Goal: Register for event/course: Sign up to attend an event or enroll in a course

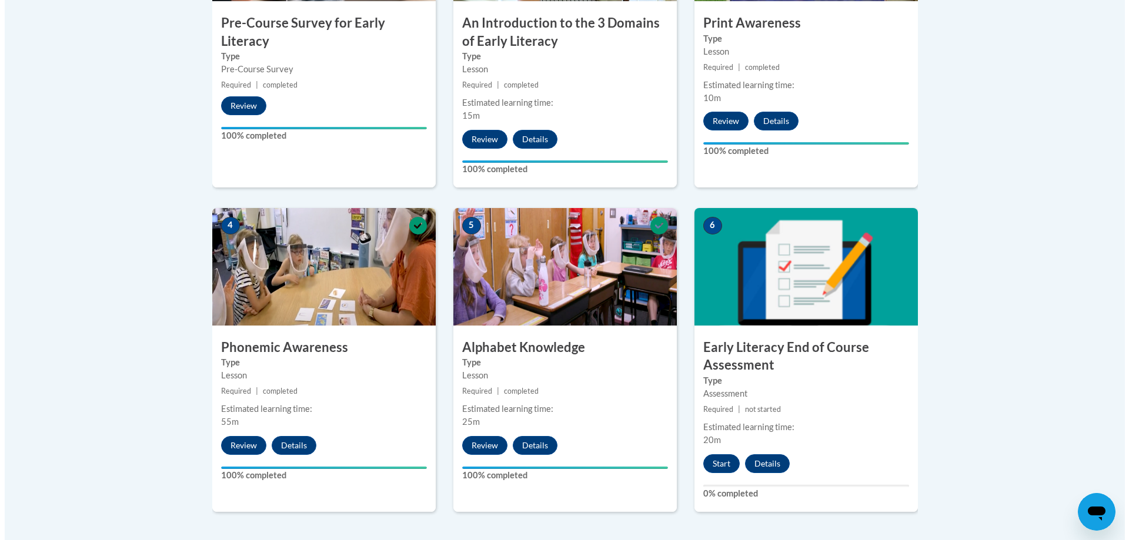
scroll to position [588, 0]
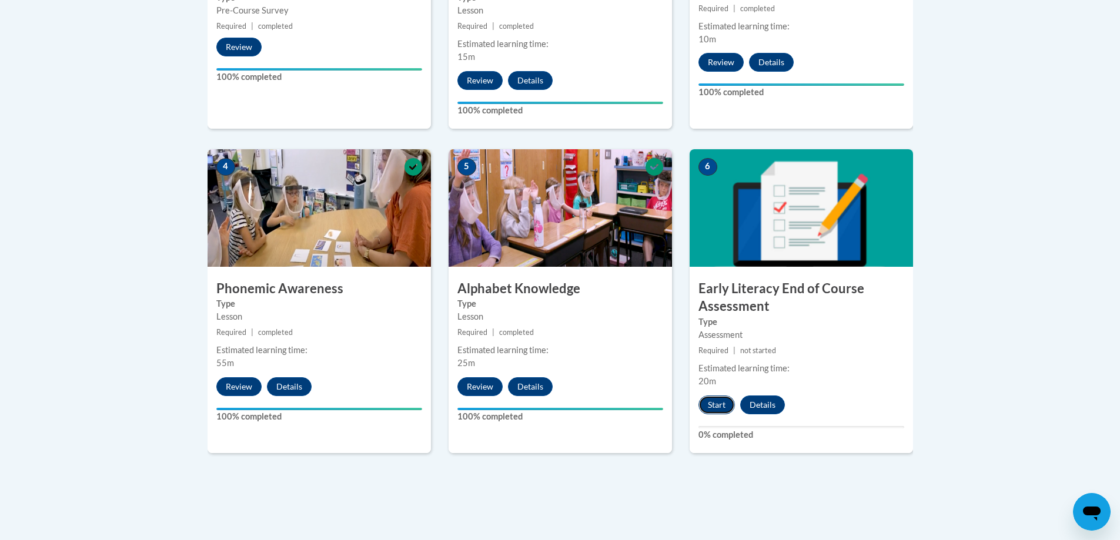
click at [710, 407] on button "Start" at bounding box center [716, 405] width 36 height 19
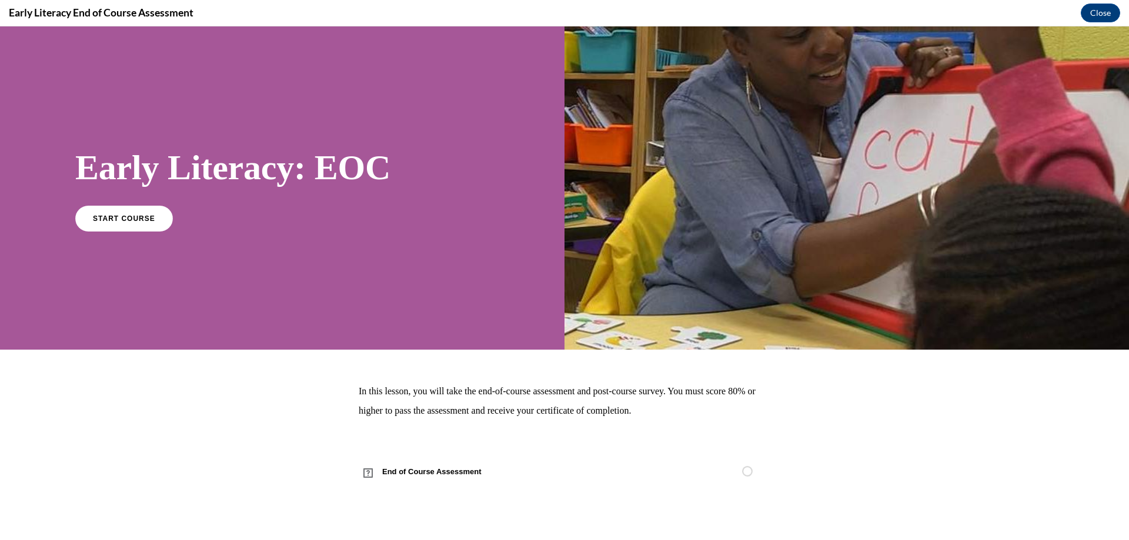
scroll to position [0, 0]
click at [128, 220] on span "START COURSE" at bounding box center [123, 218] width 65 height 9
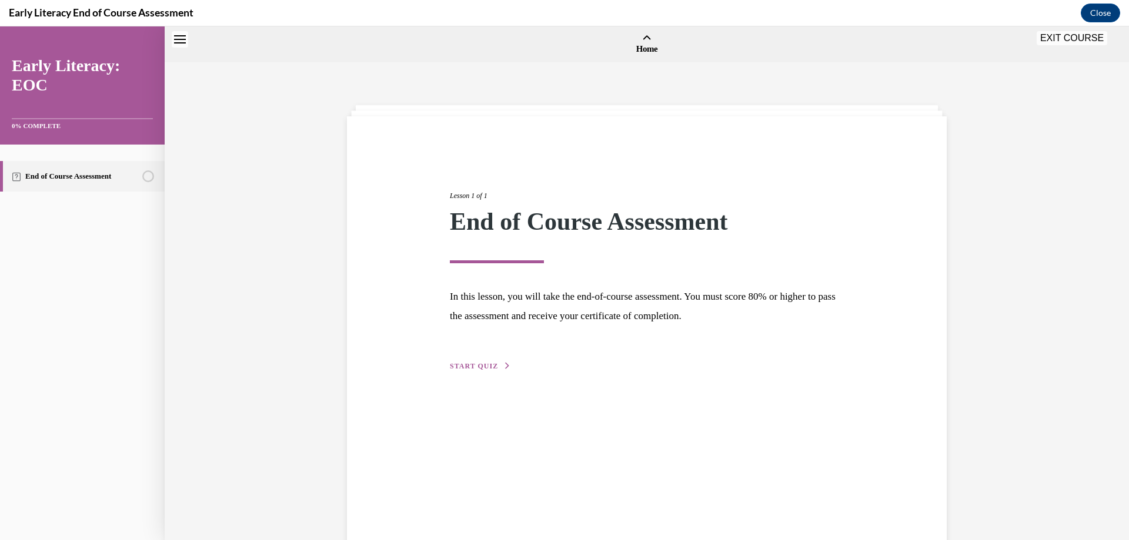
scroll to position [36, 0]
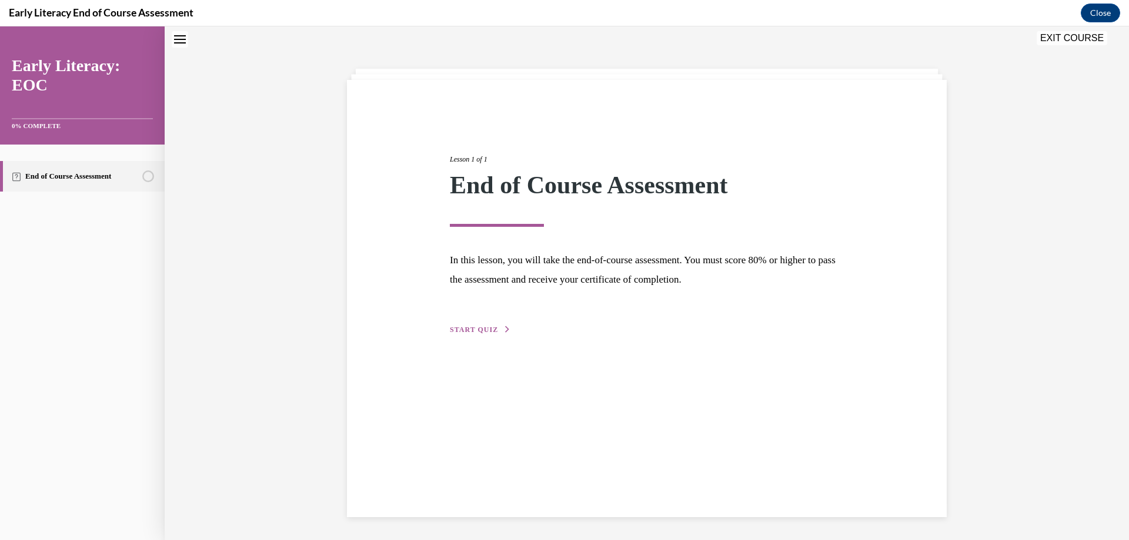
click at [451, 332] on span "START QUIZ" at bounding box center [474, 330] width 48 height 8
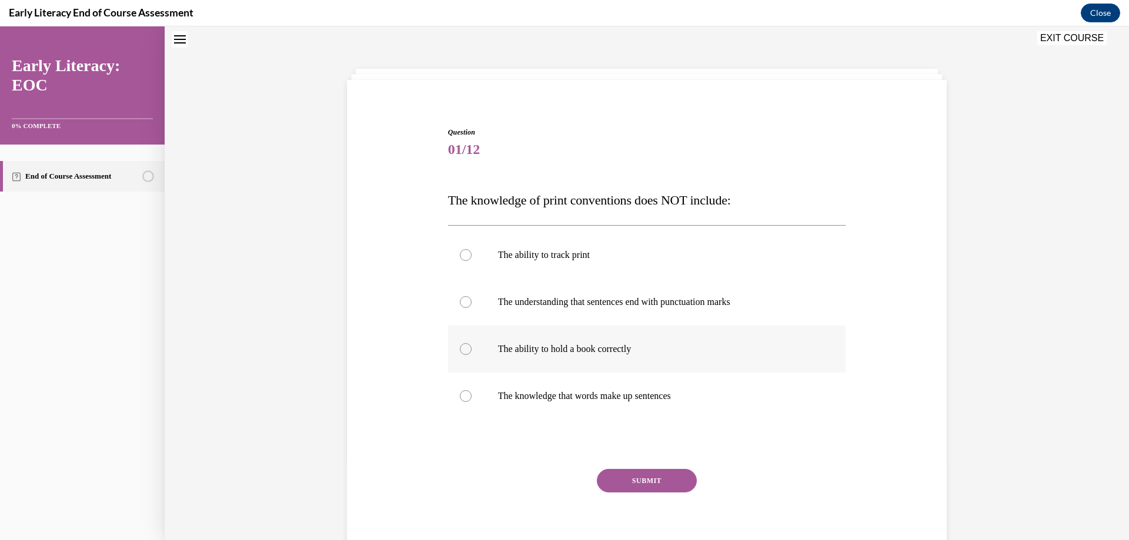
click at [460, 347] on div at bounding box center [466, 349] width 12 height 12
click at [632, 481] on button "SUBMIT" at bounding box center [647, 481] width 100 height 24
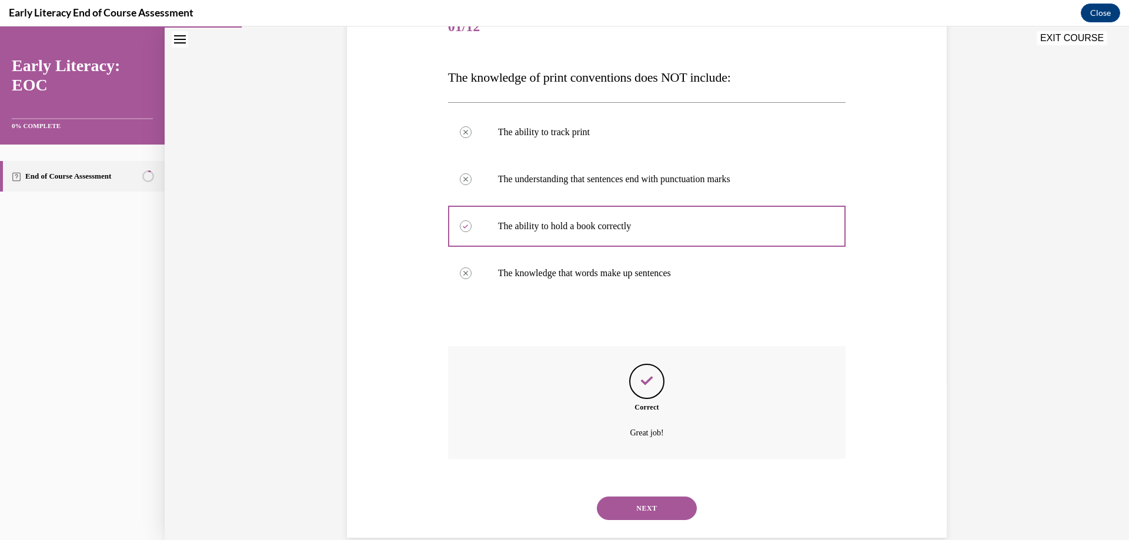
scroll to position [180, 0]
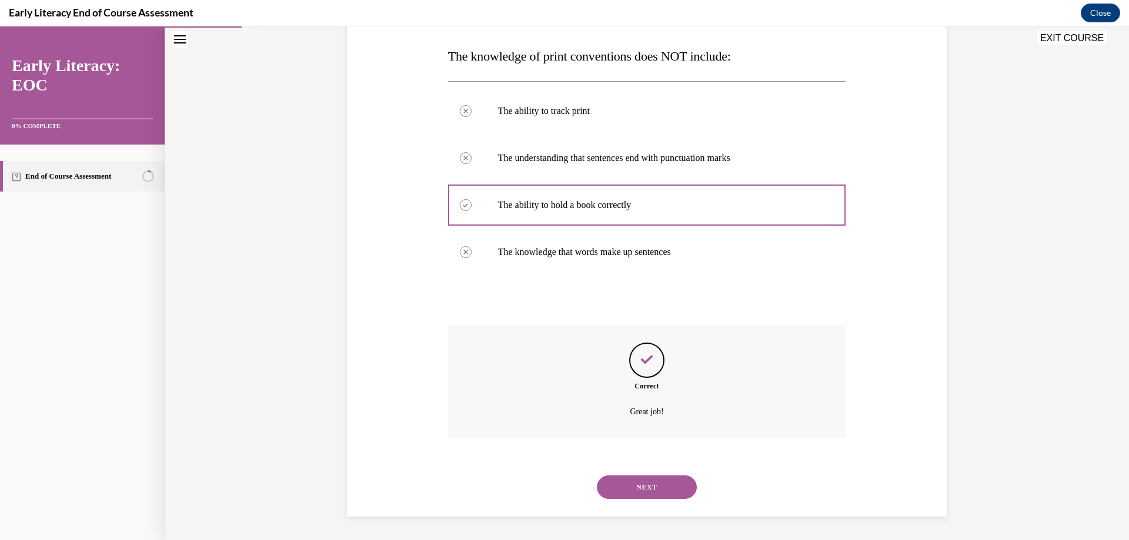
click at [645, 484] on button "NEXT" at bounding box center [647, 488] width 100 height 24
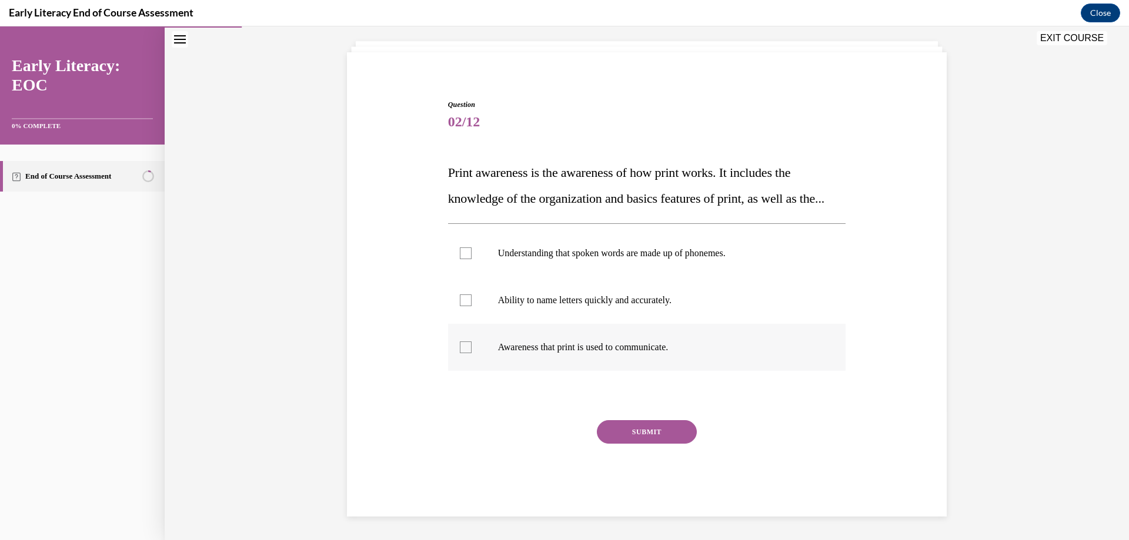
click at [461, 347] on div at bounding box center [466, 348] width 12 height 12
click at [618, 433] on button "SUBMIT" at bounding box center [647, 432] width 100 height 24
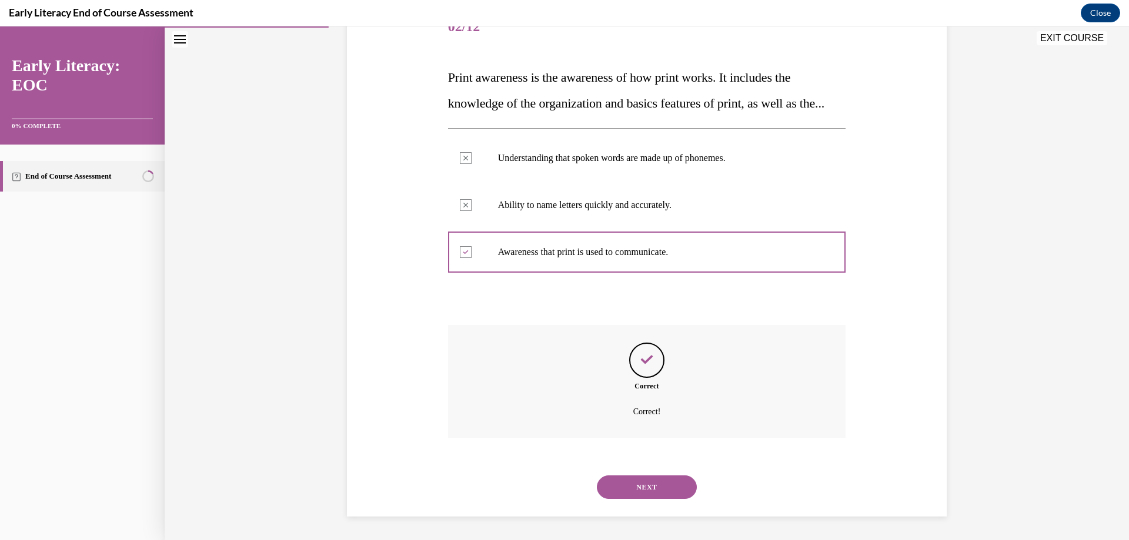
scroll to position [185, 0]
click at [641, 484] on button "NEXT" at bounding box center [647, 488] width 100 height 24
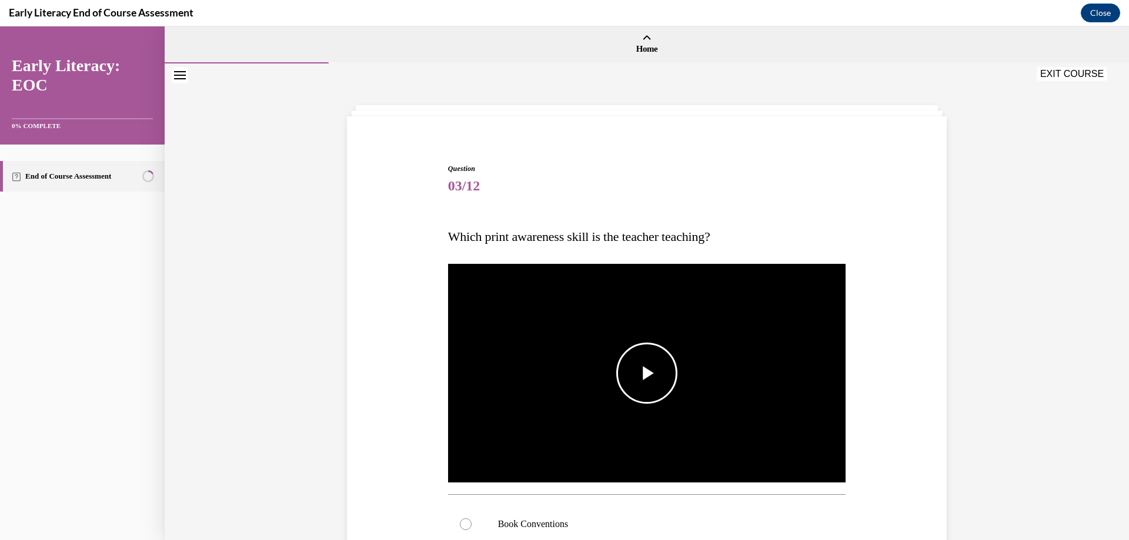
click at [647, 373] on span "Video player" at bounding box center [647, 373] width 0 height 0
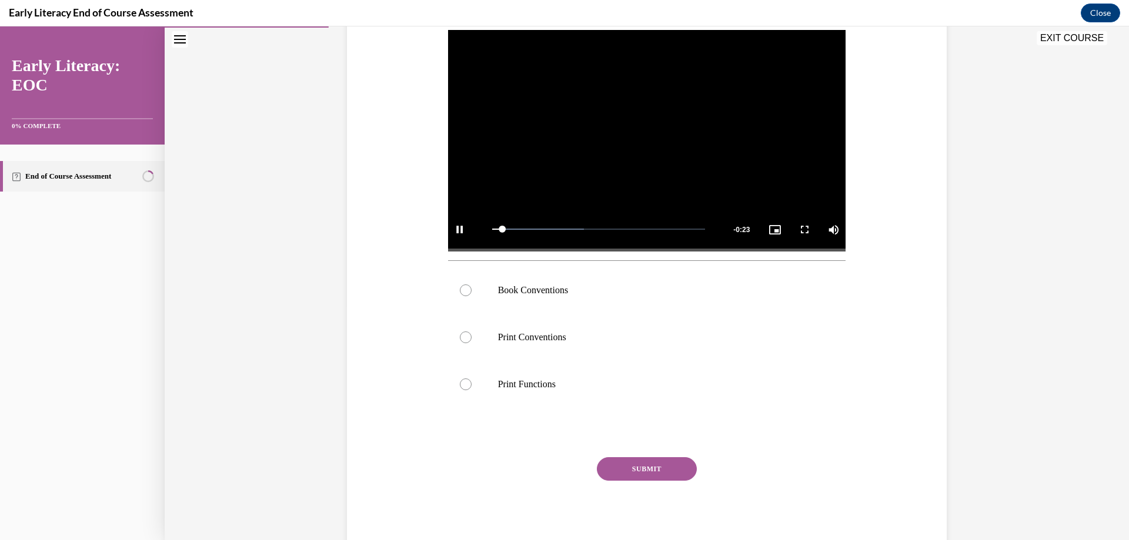
scroll to position [235, 0]
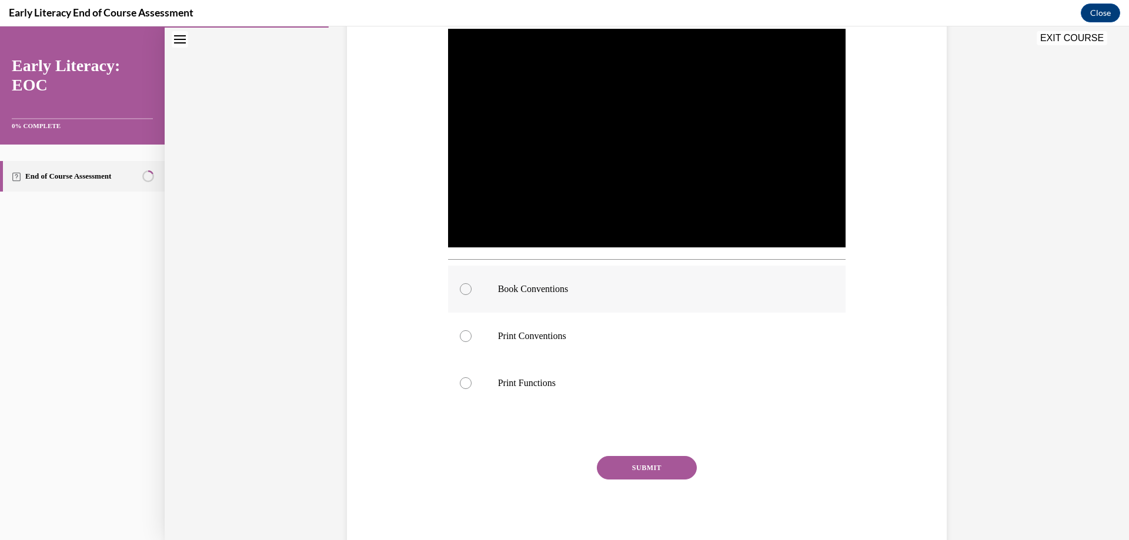
click at [460, 287] on div at bounding box center [466, 289] width 12 height 12
click at [635, 473] on button "SUBMIT" at bounding box center [647, 468] width 100 height 24
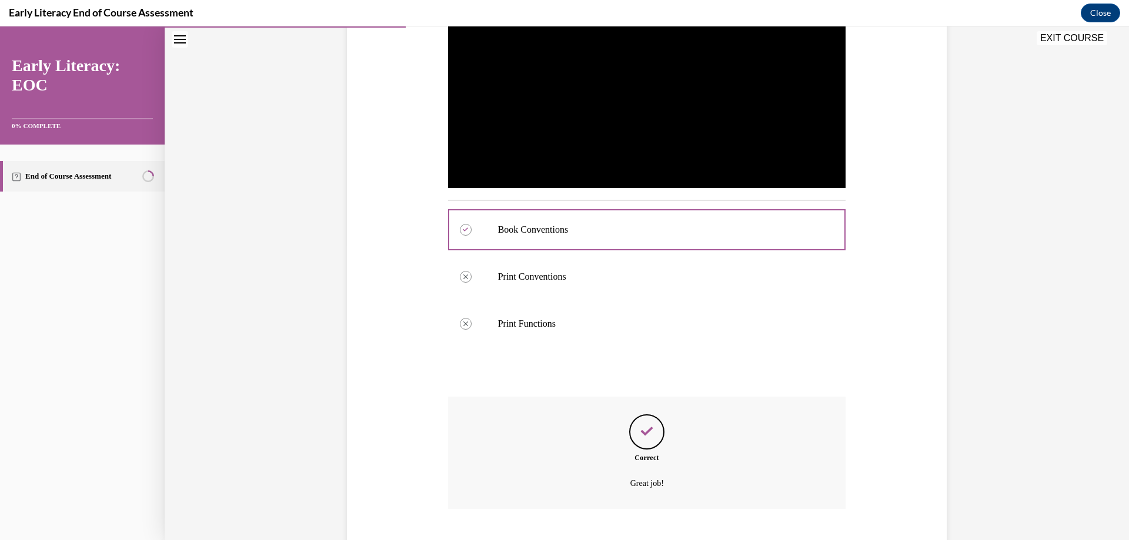
scroll to position [366, 0]
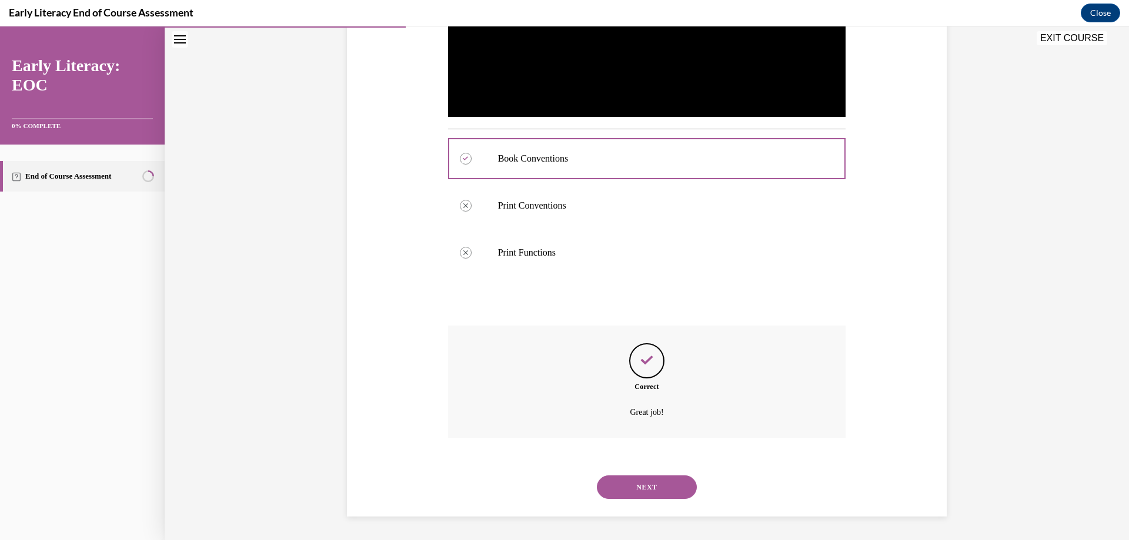
click at [644, 484] on button "NEXT" at bounding box center [647, 488] width 100 height 24
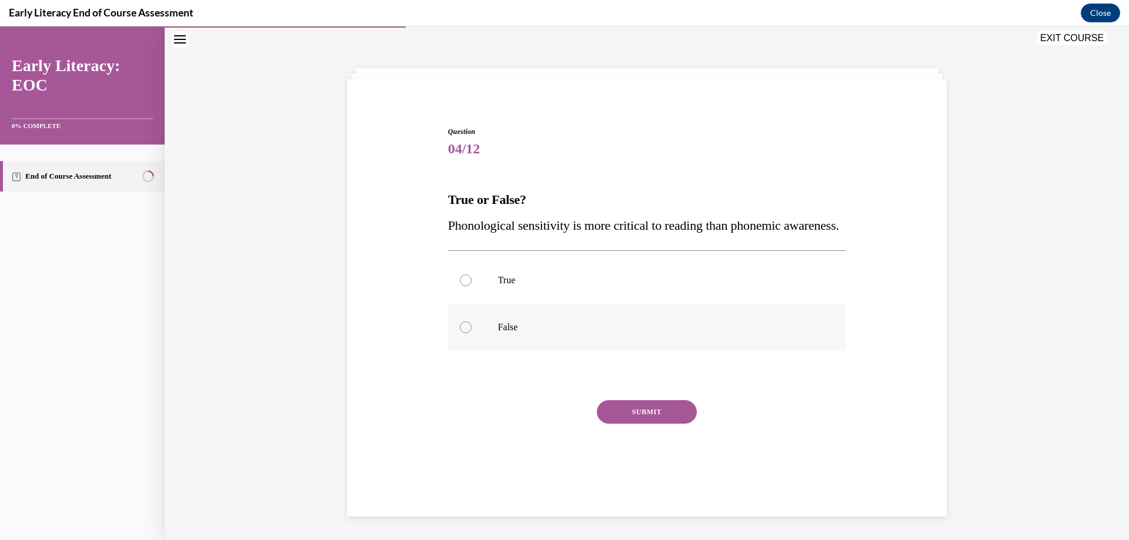
click at [464, 333] on div at bounding box center [466, 328] width 12 height 12
click at [616, 424] on button "SUBMIT" at bounding box center [647, 412] width 100 height 24
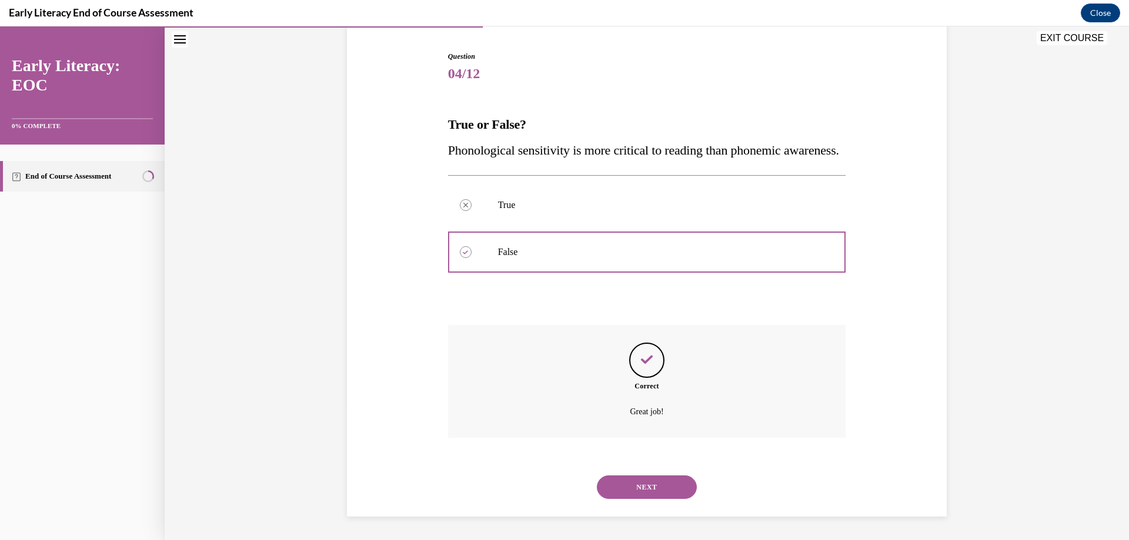
scroll to position [138, 0]
click at [630, 484] on button "NEXT" at bounding box center [647, 488] width 100 height 24
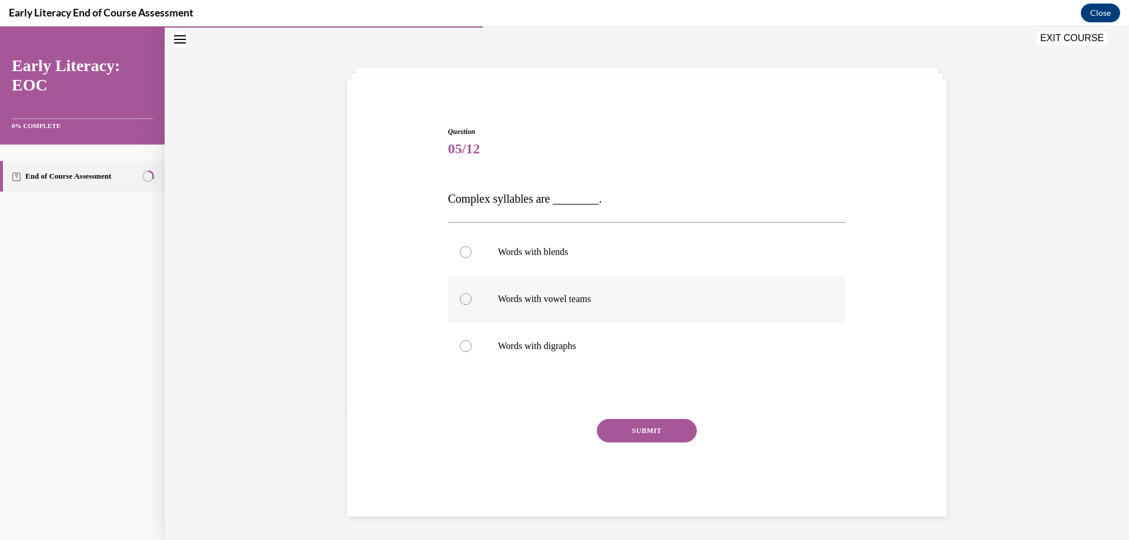
click at [463, 299] on div at bounding box center [466, 299] width 12 height 12
click at [649, 430] on button "SUBMIT" at bounding box center [647, 431] width 100 height 24
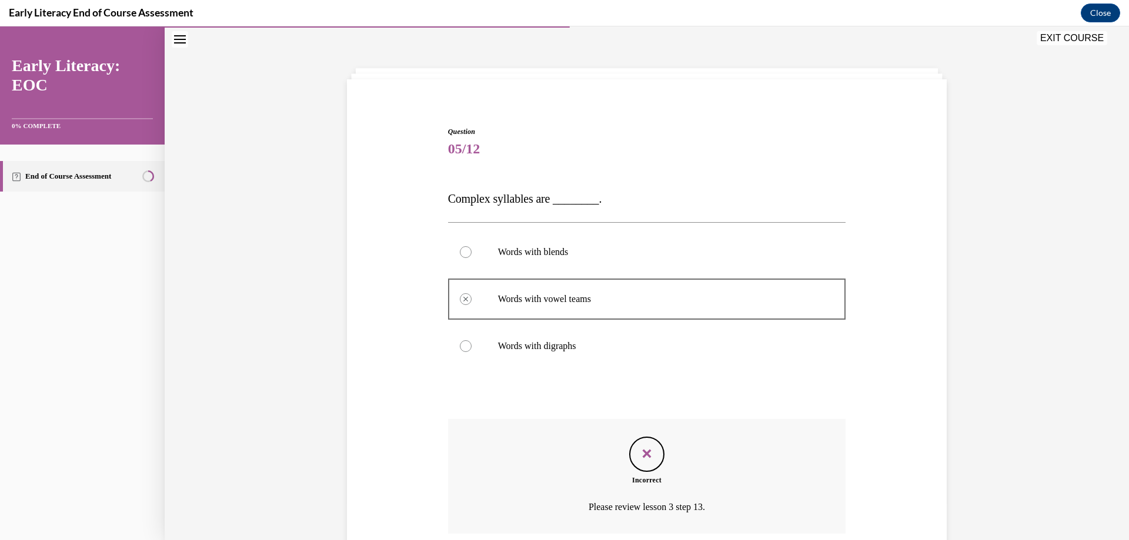
scroll to position [133, 0]
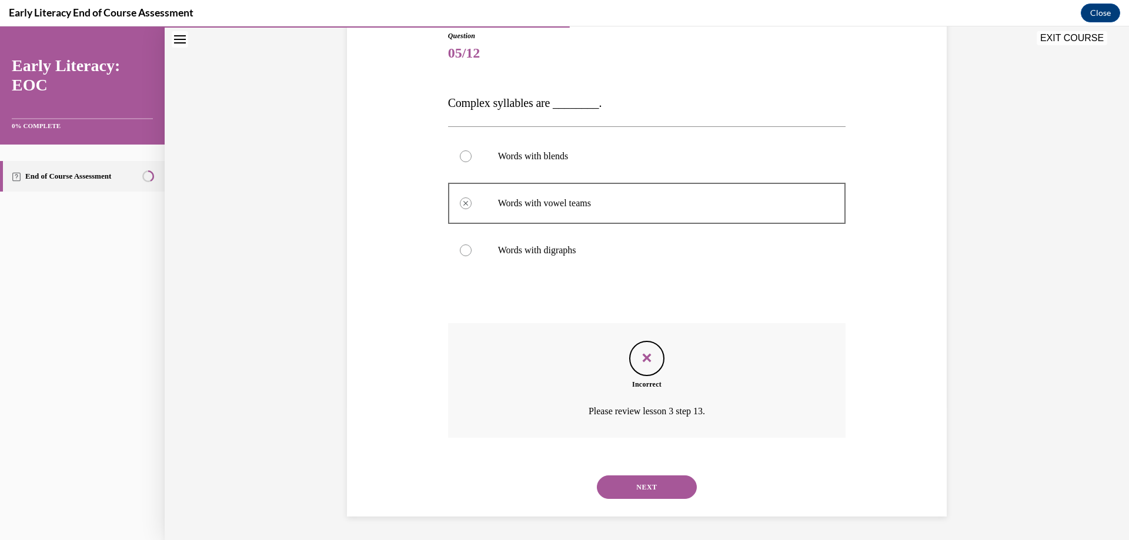
click at [631, 496] on button "NEXT" at bounding box center [647, 488] width 100 height 24
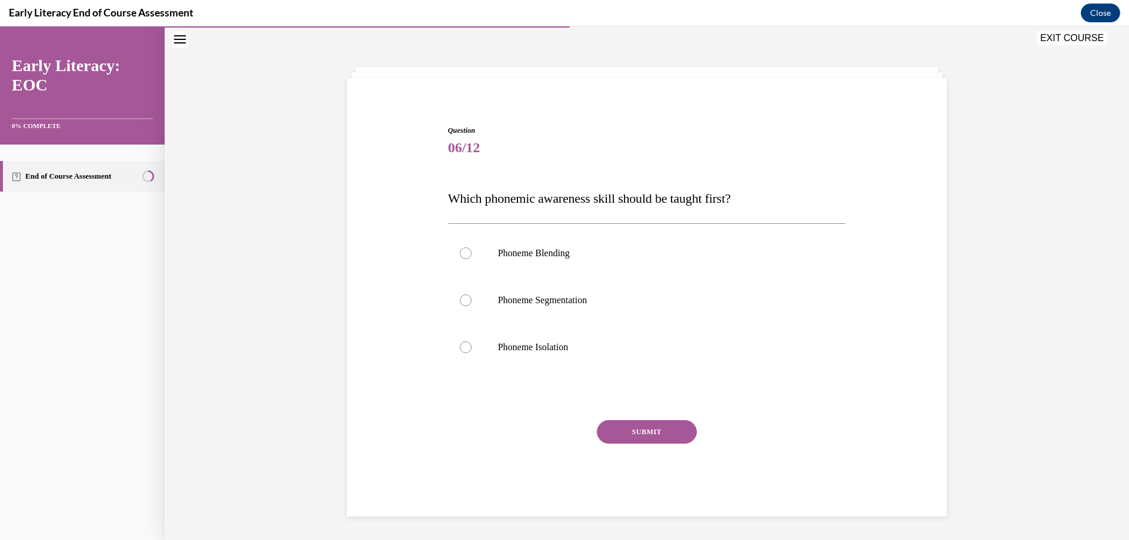
scroll to position [38, 0]
click at [463, 350] on div at bounding box center [466, 348] width 12 height 12
click at [617, 433] on button "SUBMIT" at bounding box center [647, 432] width 100 height 24
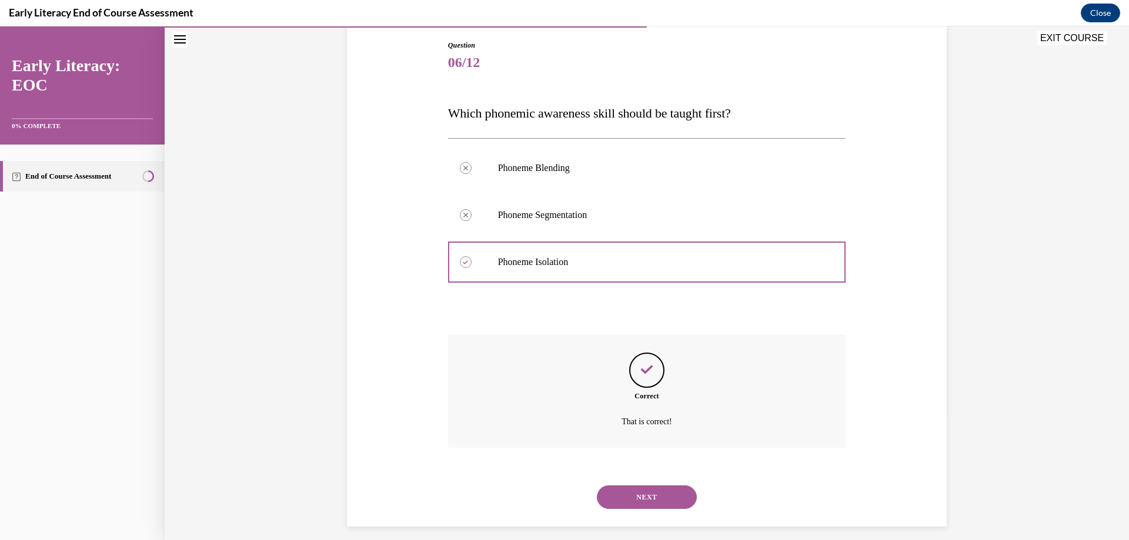
scroll to position [133, 0]
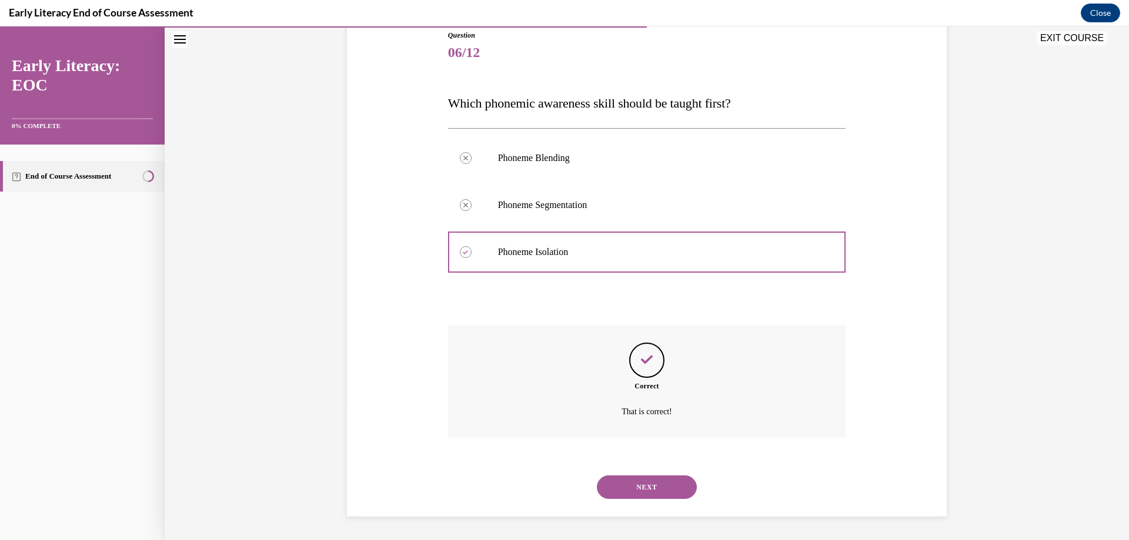
click at [642, 489] on button "NEXT" at bounding box center [647, 488] width 100 height 24
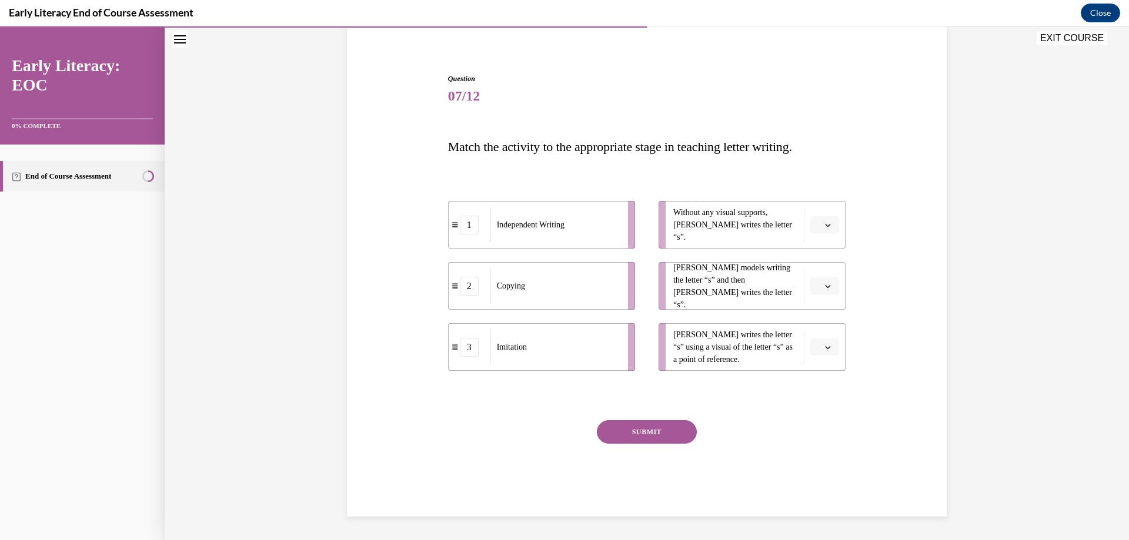
scroll to position [90, 0]
click at [824, 228] on span "button" at bounding box center [828, 225] width 8 height 8
click at [817, 268] on div "1" at bounding box center [818, 275] width 29 height 24
click at [825, 346] on icon "button" at bounding box center [828, 347] width 6 height 6
click at [814, 422] on span "2" at bounding box center [816, 420] width 4 height 9
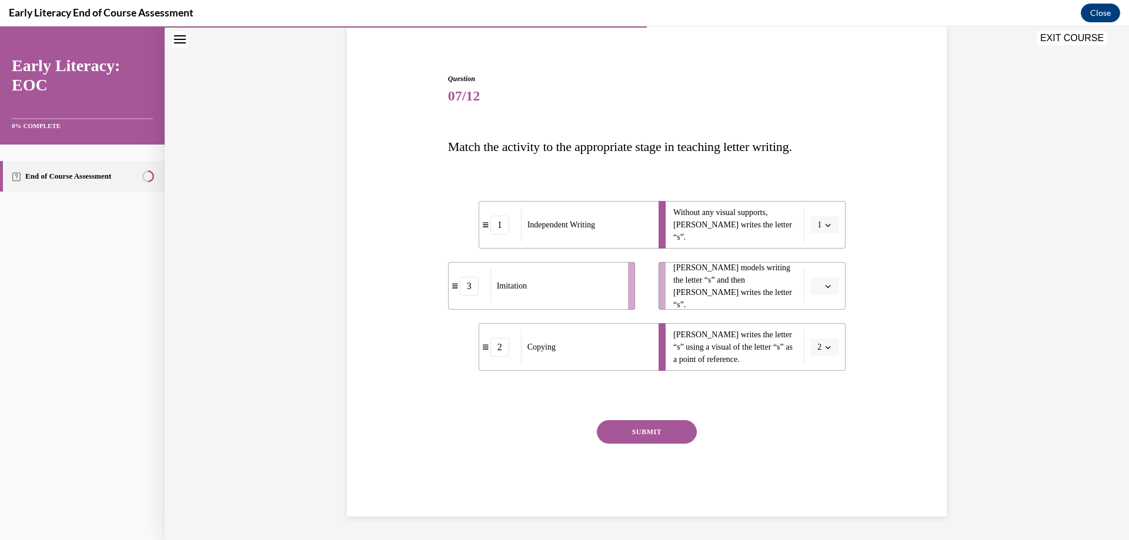
click at [826, 286] on icon "button" at bounding box center [828, 286] width 6 height 6
click at [815, 382] on span "3" at bounding box center [816, 382] width 4 height 9
click at [664, 435] on button "SUBMIT" at bounding box center [647, 432] width 100 height 24
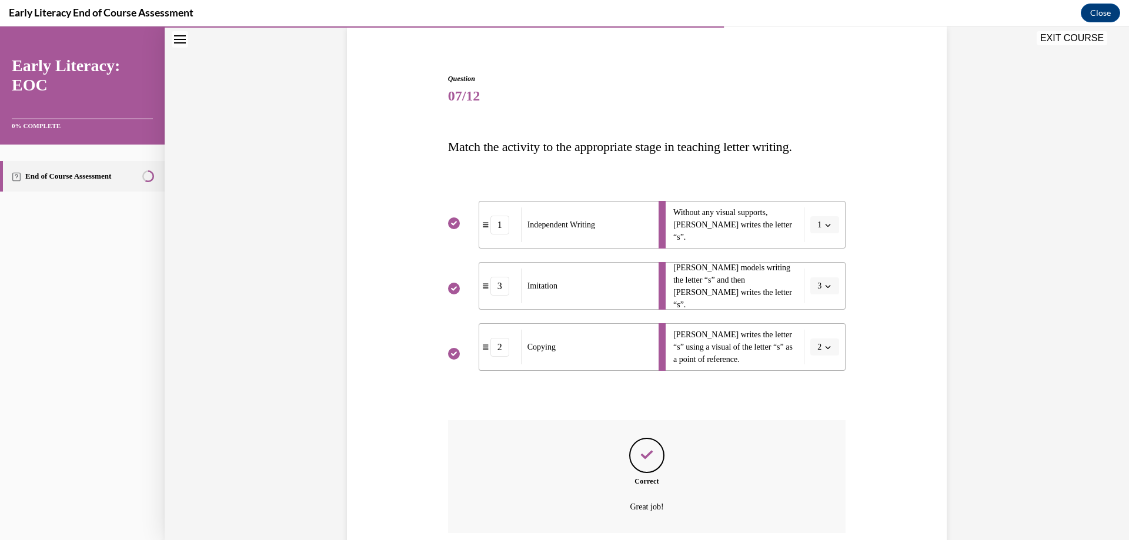
scroll to position [185, 0]
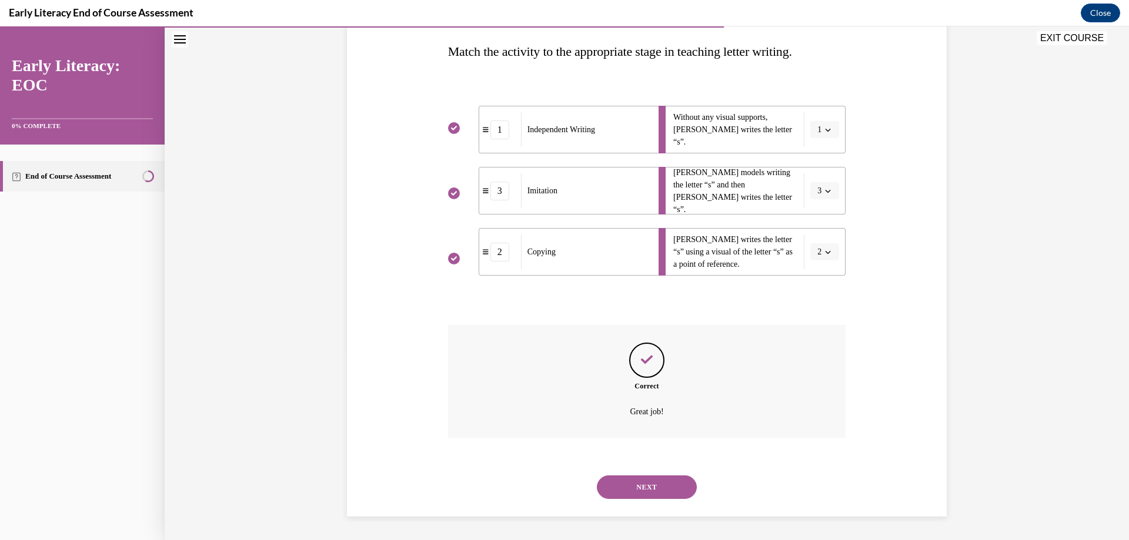
click at [676, 486] on button "NEXT" at bounding box center [647, 488] width 100 height 24
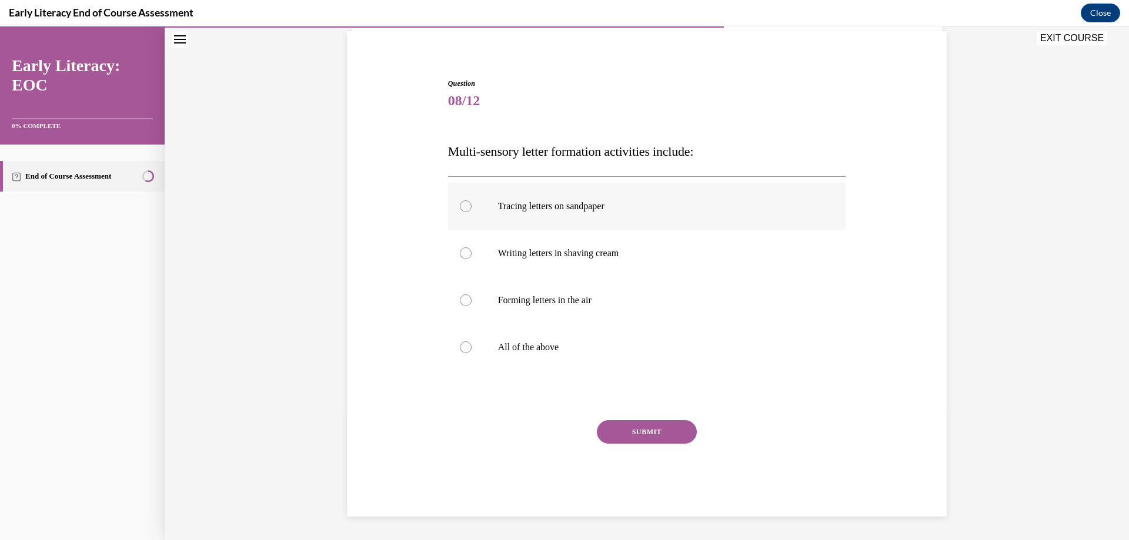
click at [462, 204] on div at bounding box center [466, 206] width 12 height 12
click at [461, 253] on div at bounding box center [466, 253] width 12 height 12
click at [461, 345] on div at bounding box center [466, 348] width 12 height 12
click at [629, 437] on button "SUBMIT" at bounding box center [647, 432] width 100 height 24
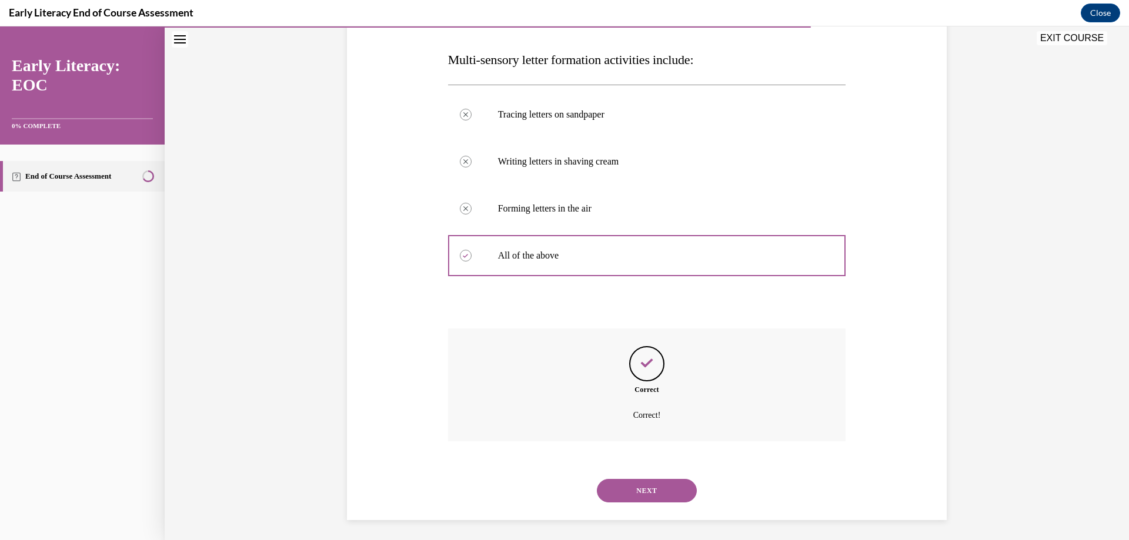
scroll to position [180, 0]
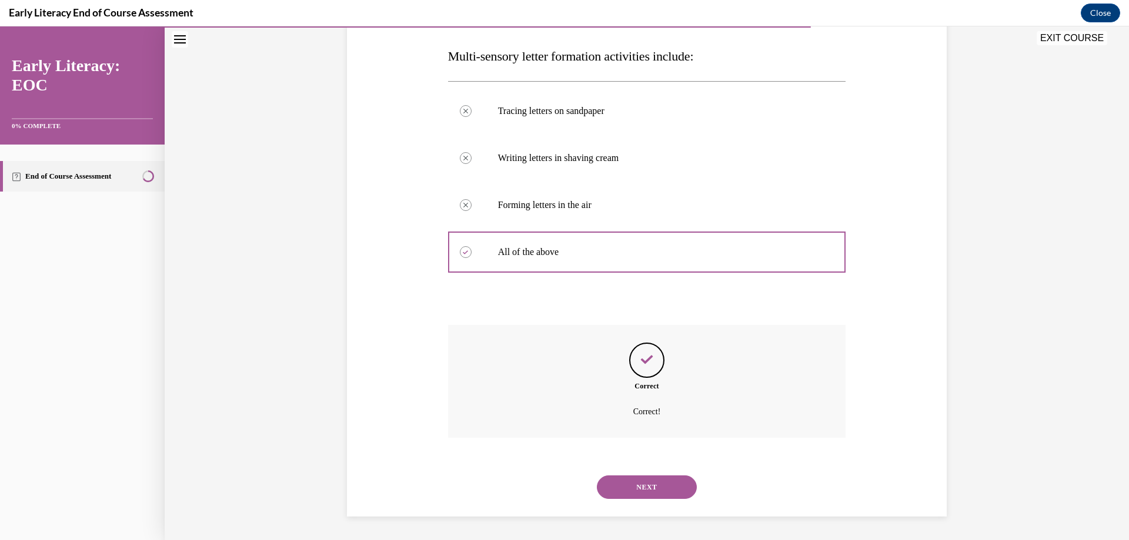
click at [630, 483] on button "NEXT" at bounding box center [647, 488] width 100 height 24
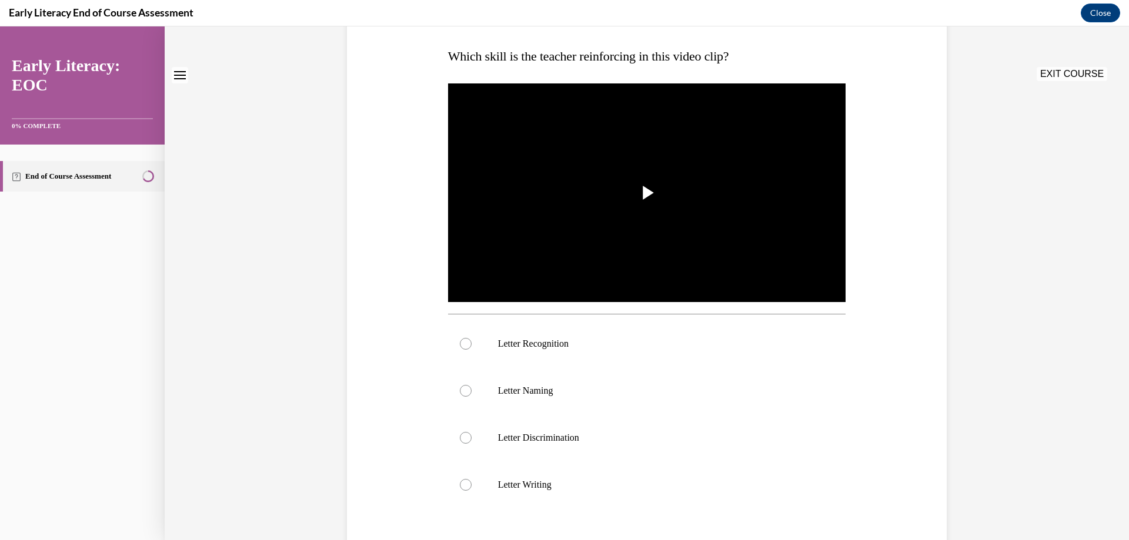
scroll to position [0, 0]
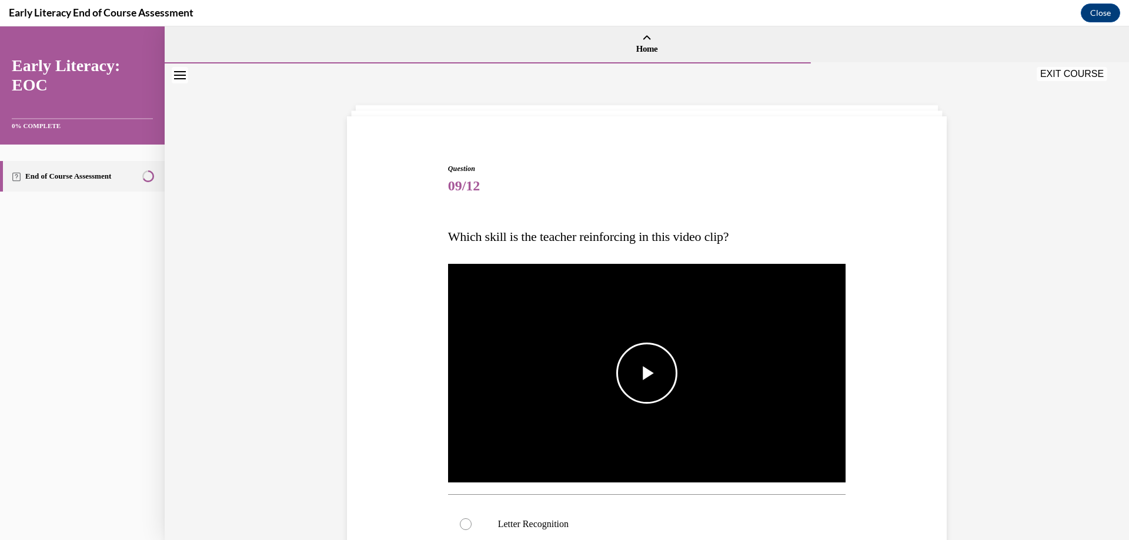
click at [647, 373] on span "Video player" at bounding box center [647, 373] width 0 height 0
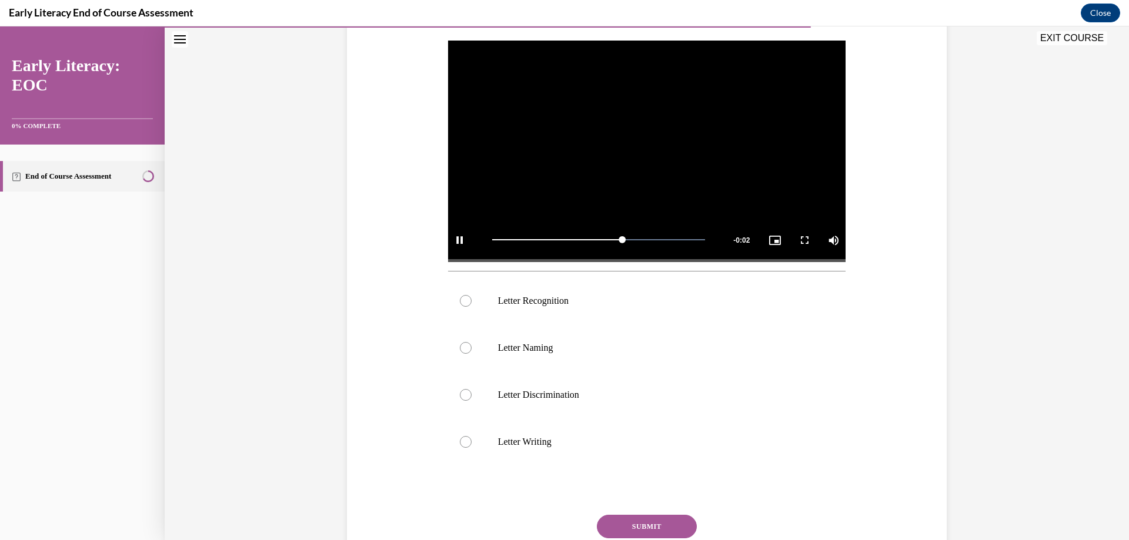
scroll to position [235, 0]
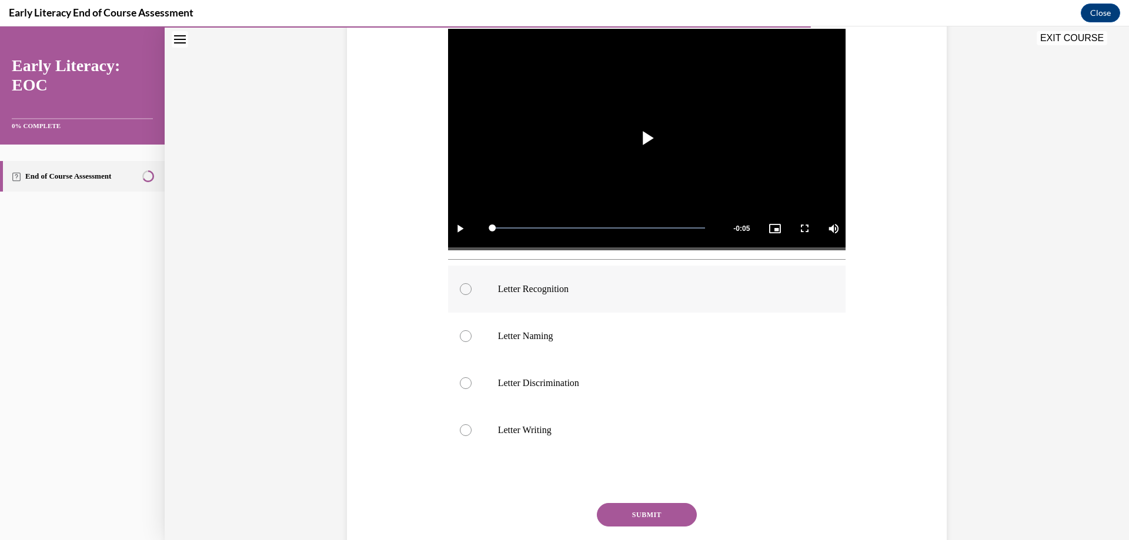
click at [460, 290] on div at bounding box center [466, 289] width 12 height 12
click at [618, 516] on button "SUBMIT" at bounding box center [647, 515] width 100 height 24
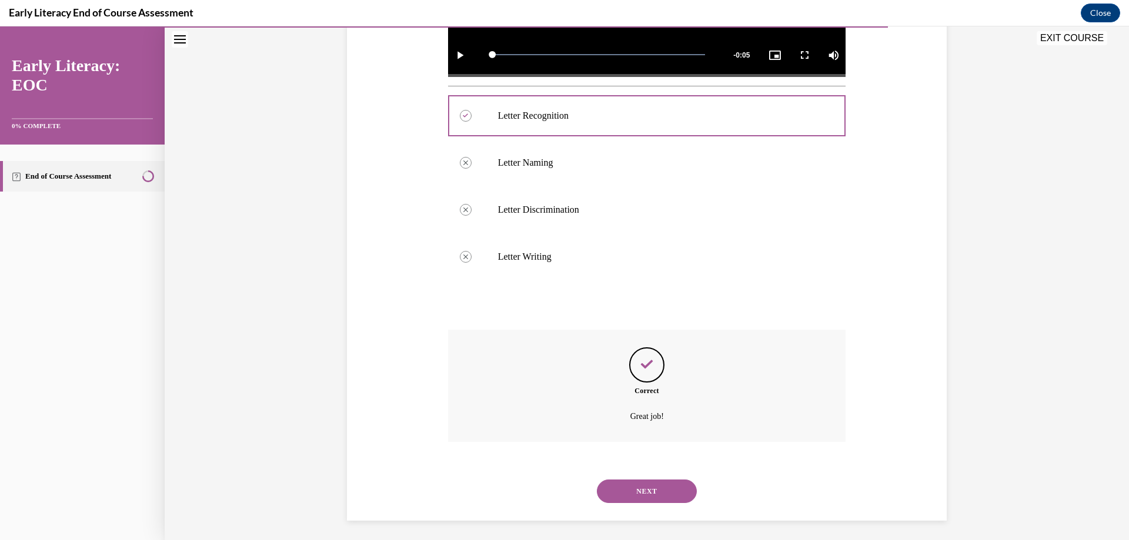
scroll to position [413, 0]
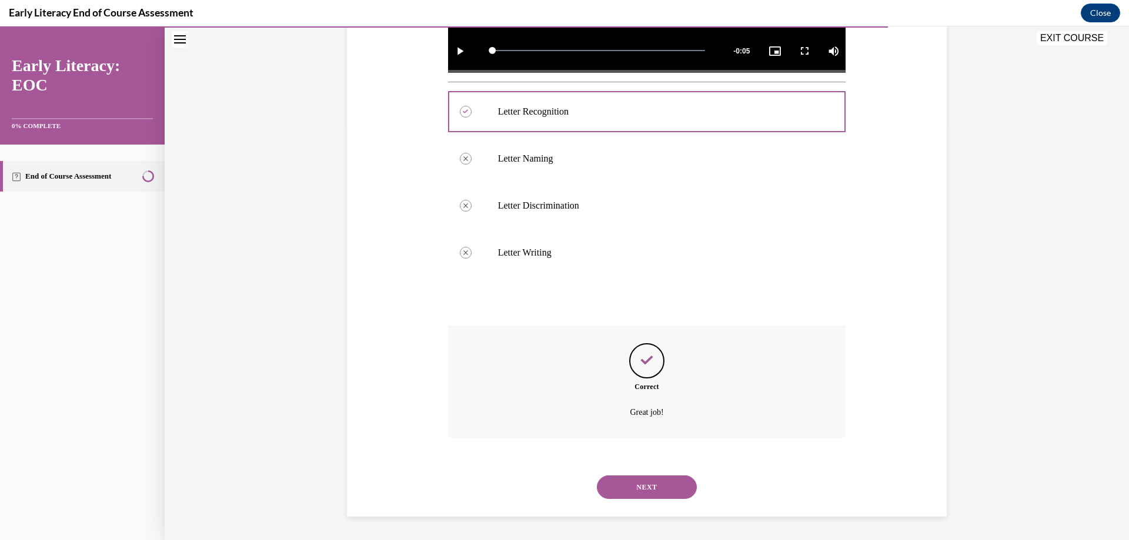
click at [659, 489] on button "NEXT" at bounding box center [647, 488] width 100 height 24
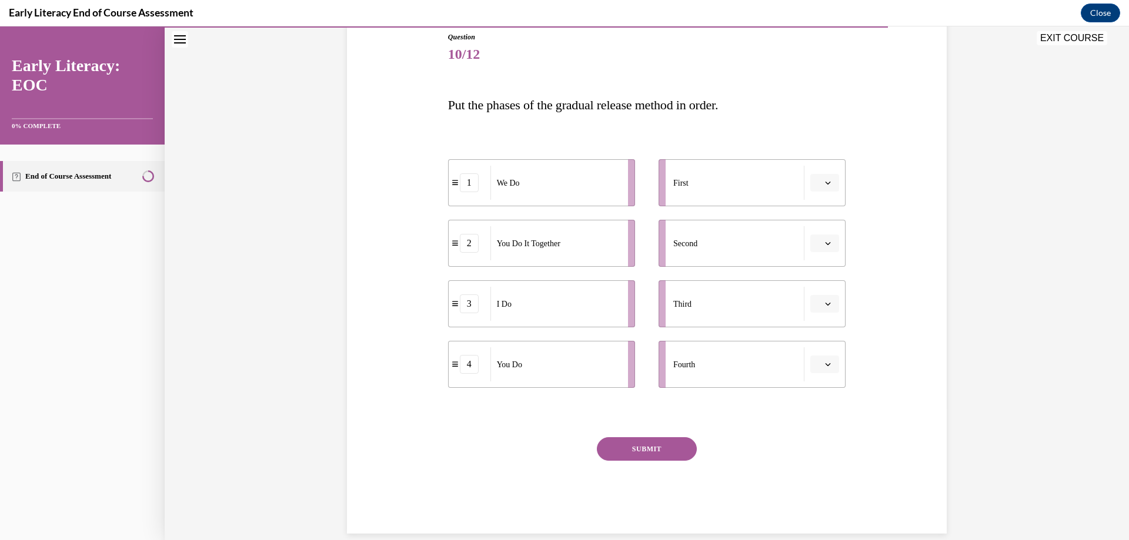
click at [824, 186] on span "button" at bounding box center [828, 183] width 8 height 8
click at [816, 280] on span "3" at bounding box center [816, 279] width 4 height 9
click at [825, 244] on icon "button" at bounding box center [827, 243] width 5 height 3
click at [814, 289] on span "1" at bounding box center [816, 293] width 4 height 9
click at [825, 303] on icon "button" at bounding box center [828, 304] width 6 height 6
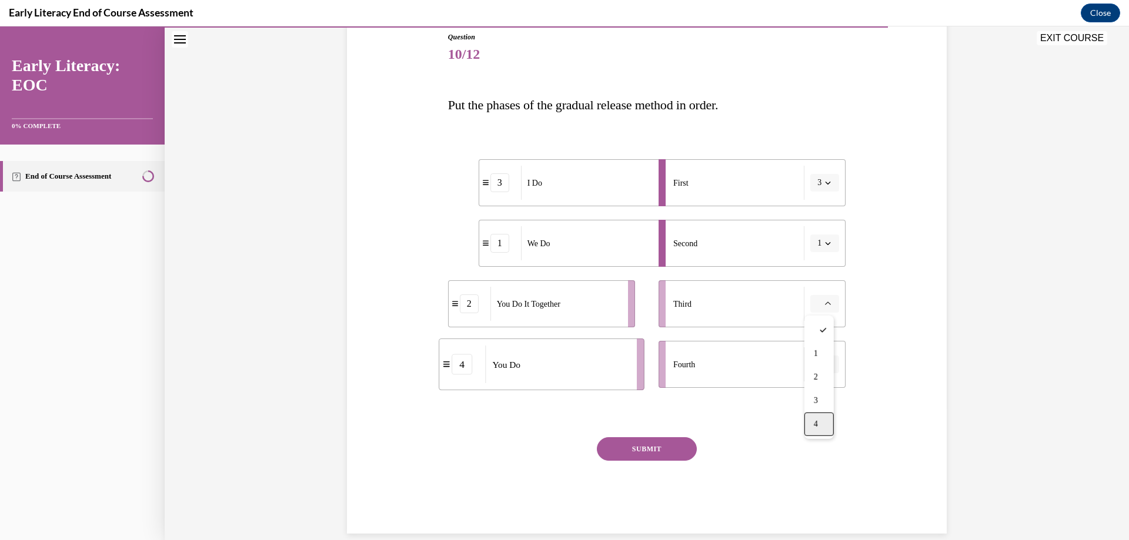
click at [814, 424] on span "4" at bounding box center [816, 424] width 4 height 9
click at [828, 364] on button "button" at bounding box center [824, 365] width 29 height 18
click at [817, 457] on span "3" at bounding box center [816, 461] width 4 height 9
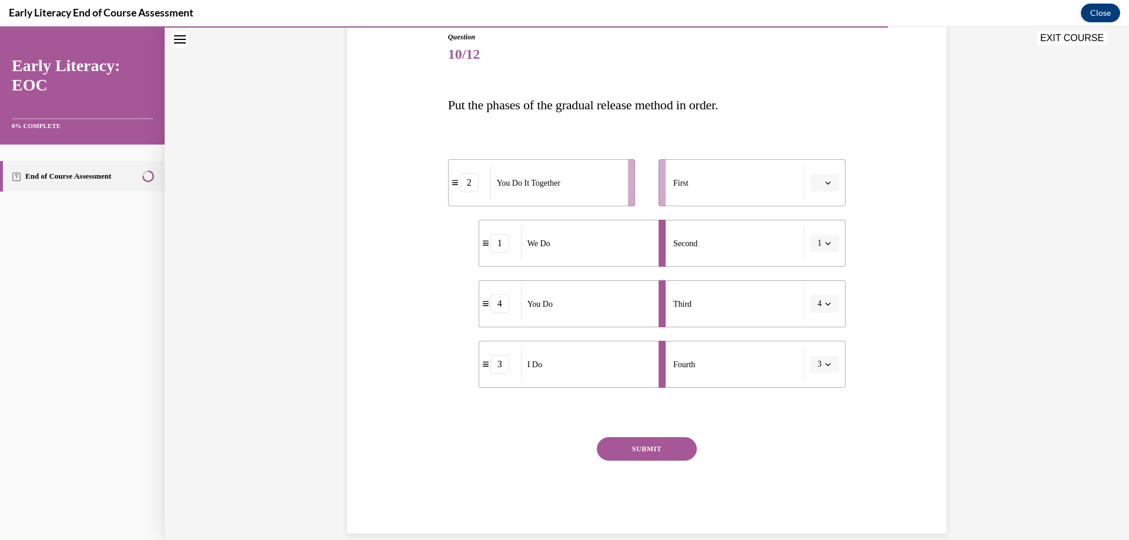
click at [687, 452] on button "SUBMIT" at bounding box center [647, 449] width 100 height 24
click at [824, 181] on span "button" at bounding box center [828, 183] width 8 height 8
click at [815, 252] on span "2" at bounding box center [816, 256] width 4 height 9
click at [825, 182] on icon "button" at bounding box center [828, 183] width 6 height 6
click at [809, 282] on div "3" at bounding box center [816, 280] width 29 height 24
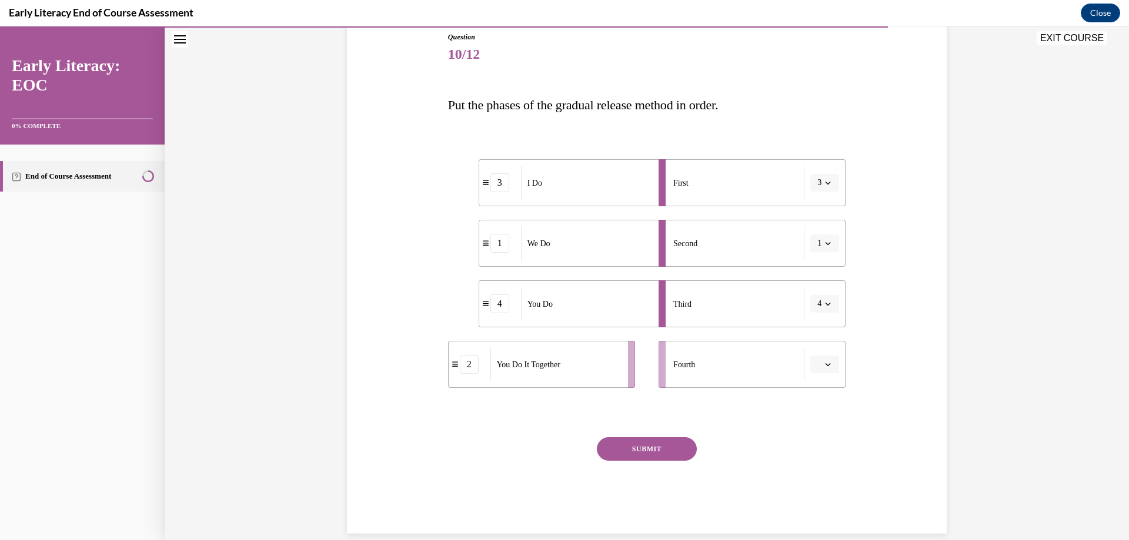
click at [825, 362] on icon "button" at bounding box center [828, 365] width 6 height 6
click at [814, 435] on span "2" at bounding box center [816, 437] width 4 height 9
click at [634, 451] on button "SUBMIT" at bounding box center [647, 449] width 100 height 24
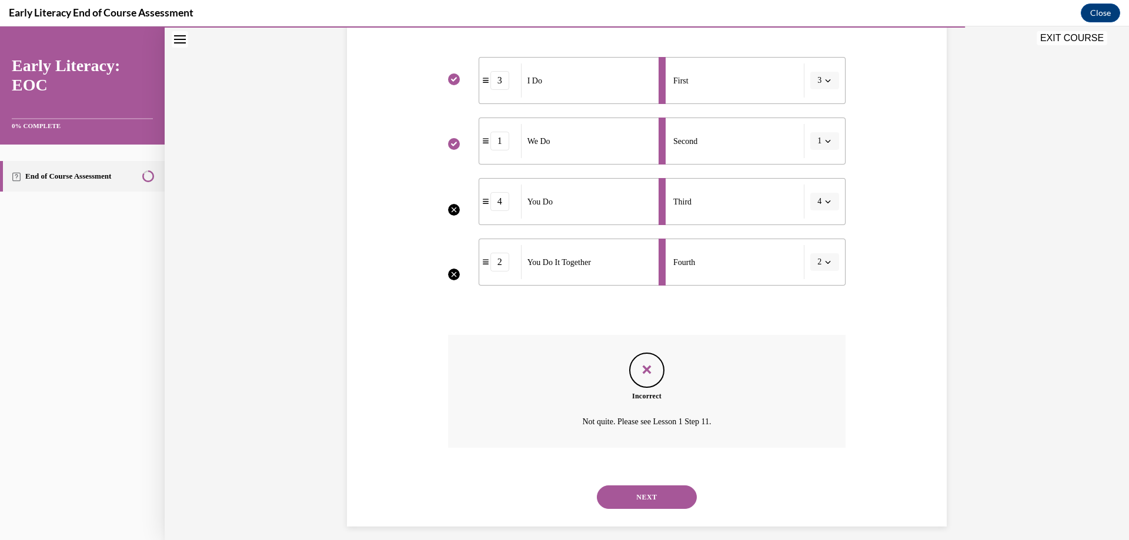
scroll to position [244, 0]
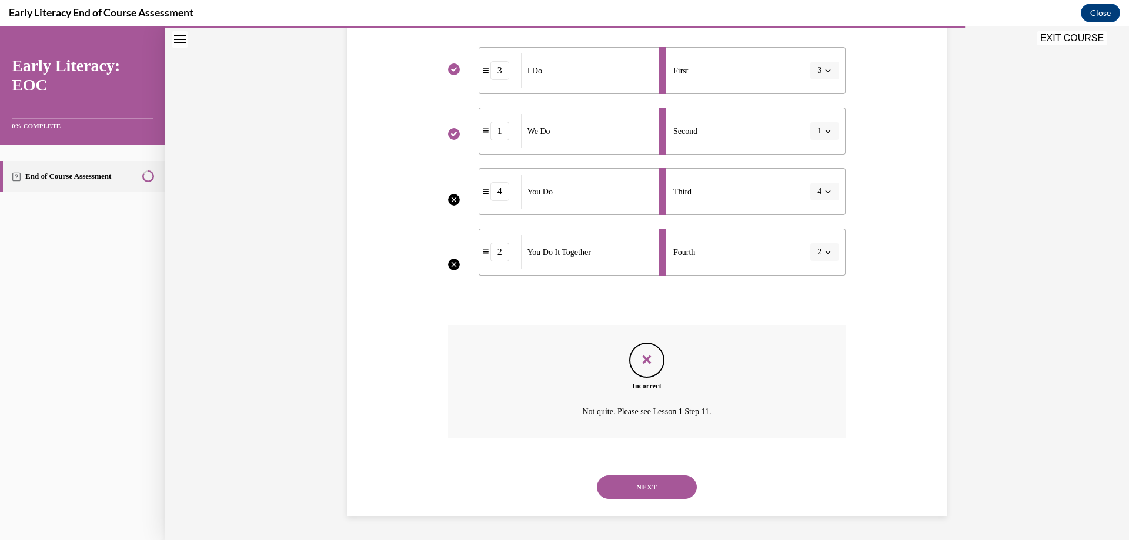
click at [641, 486] on button "NEXT" at bounding box center [647, 488] width 100 height 24
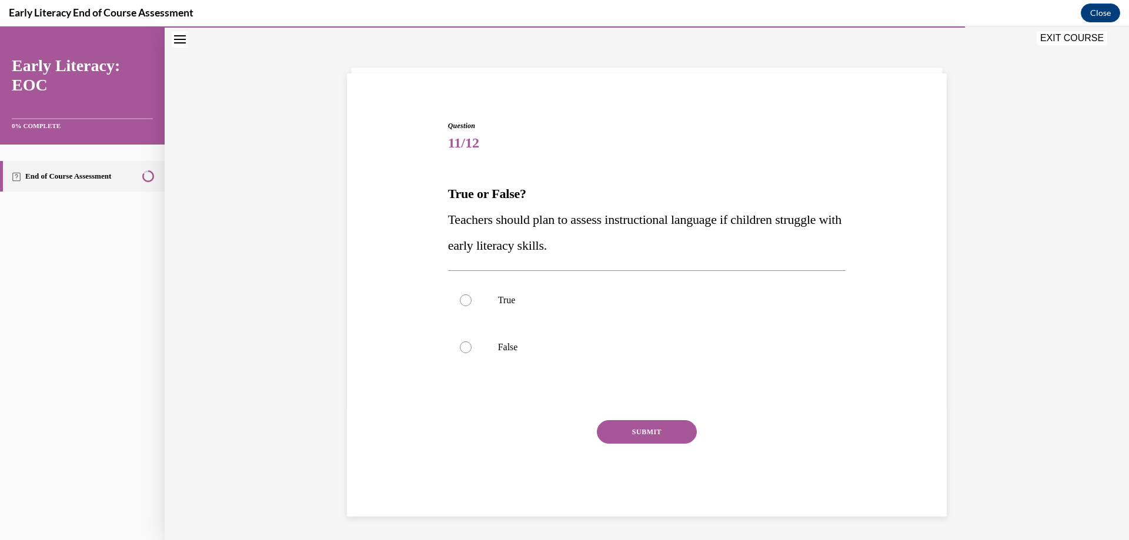
scroll to position [43, 0]
click at [461, 300] on div at bounding box center [466, 301] width 12 height 12
click at [621, 433] on button "SUBMIT" at bounding box center [647, 432] width 100 height 24
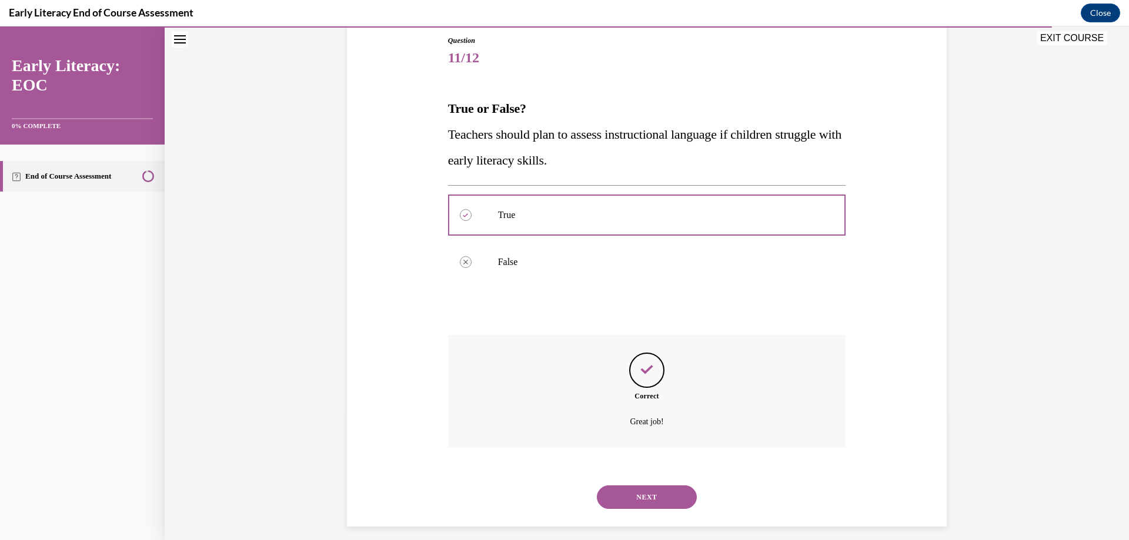
scroll to position [138, 0]
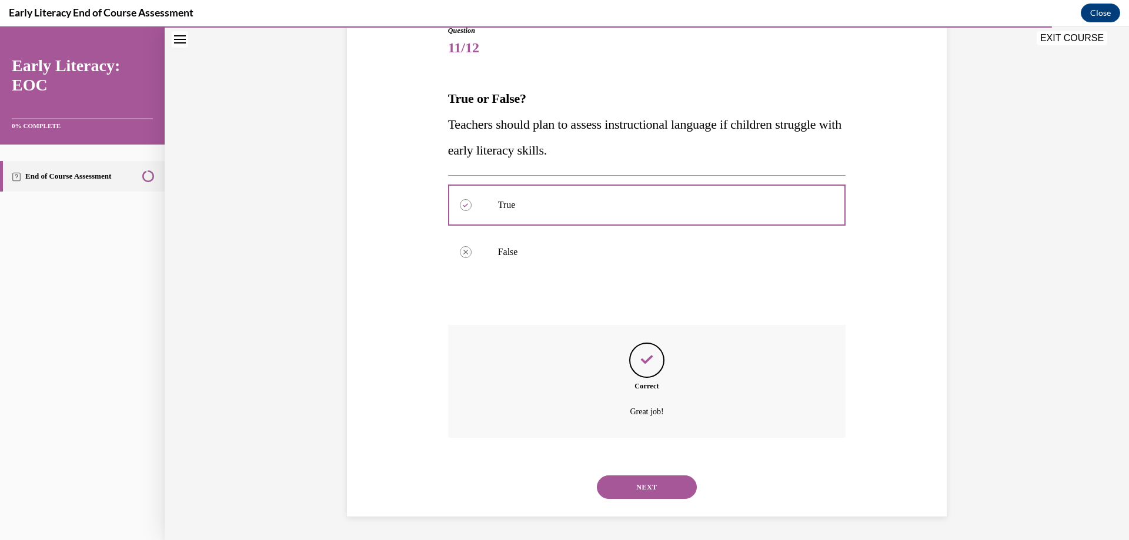
click at [649, 483] on button "NEXT" at bounding box center [647, 488] width 100 height 24
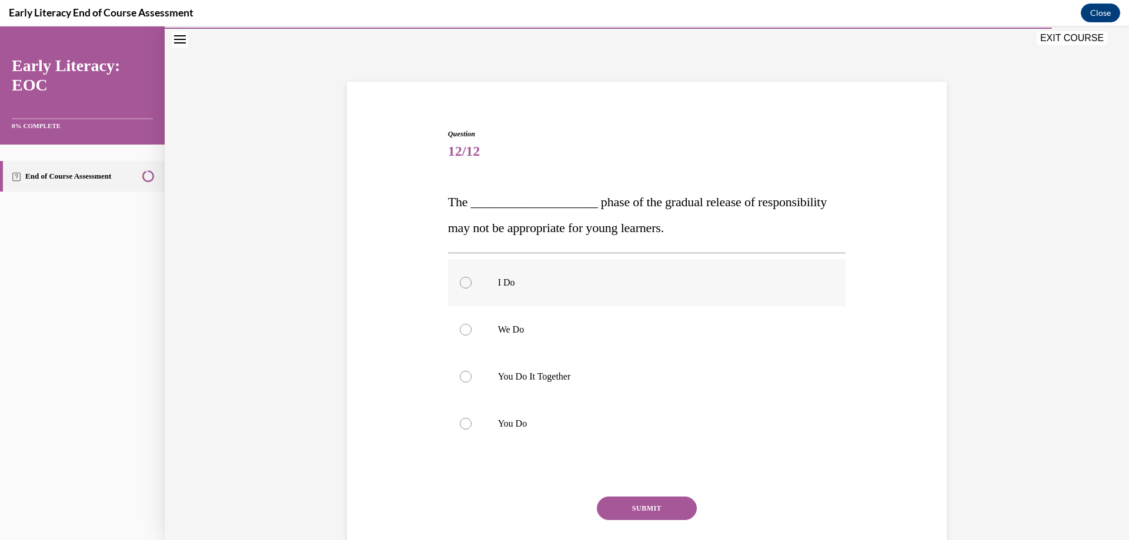
scroll to position [41, 0]
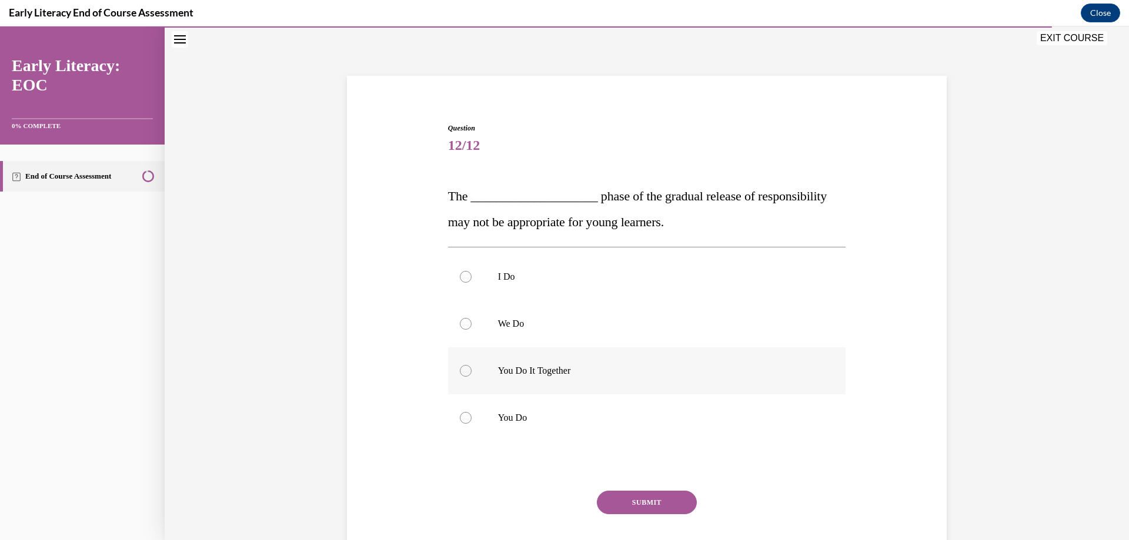
click at [464, 369] on div at bounding box center [466, 371] width 12 height 12
click at [627, 503] on button "SUBMIT" at bounding box center [647, 503] width 100 height 24
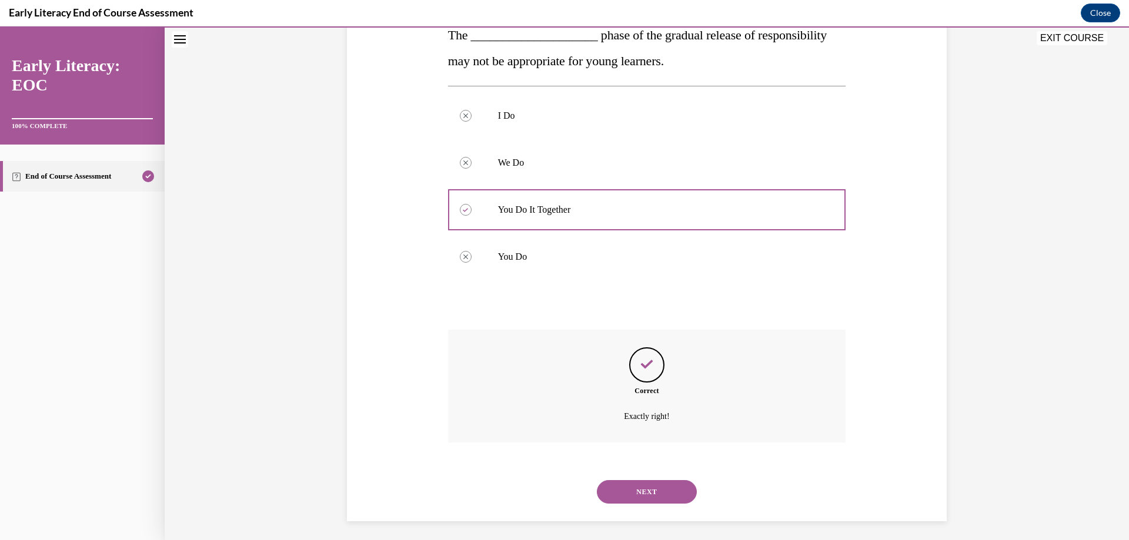
scroll to position [206, 0]
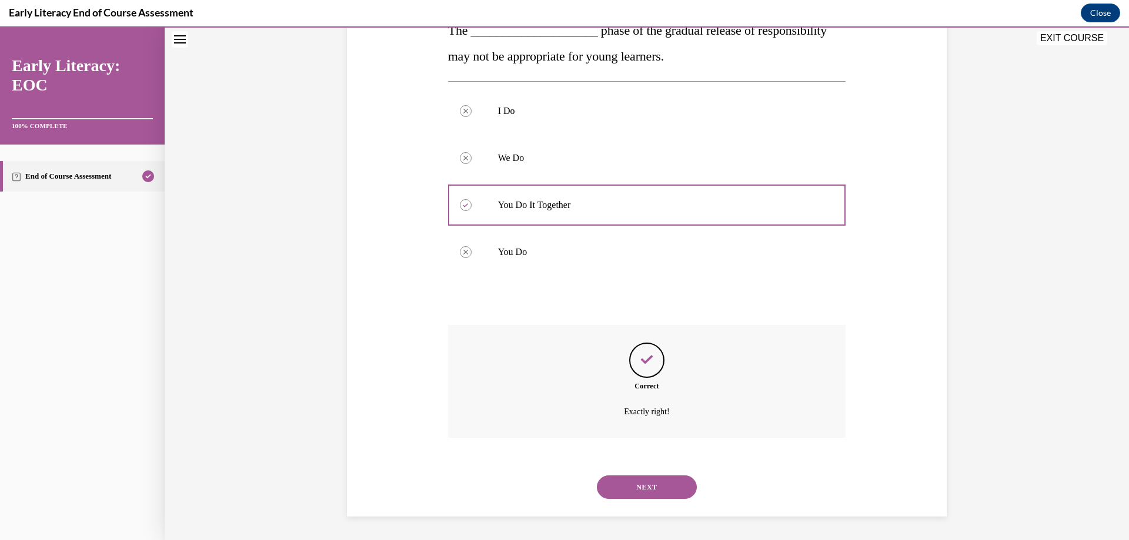
click at [618, 494] on button "NEXT" at bounding box center [647, 488] width 100 height 24
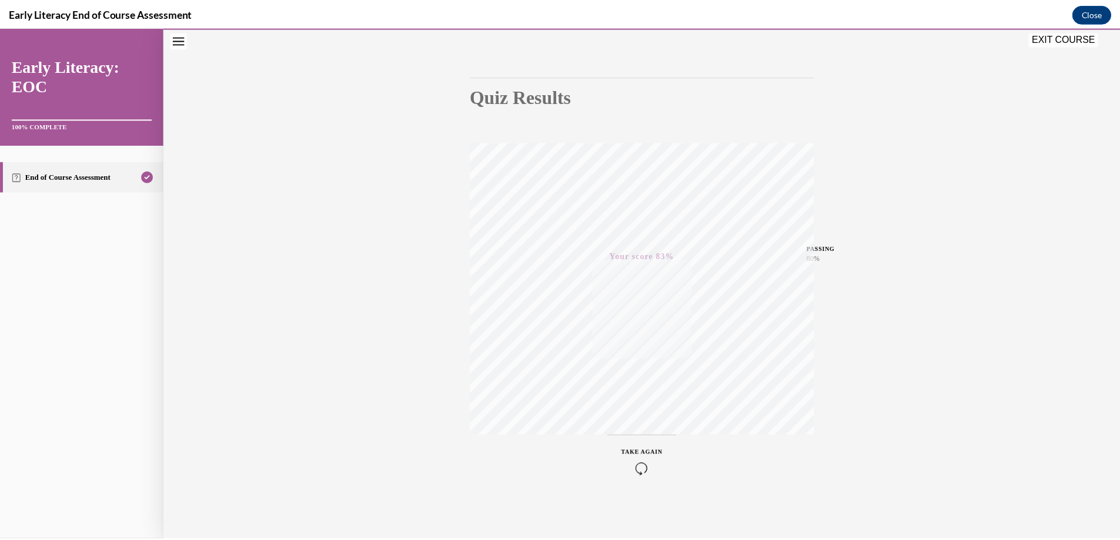
scroll to position [89, 0]
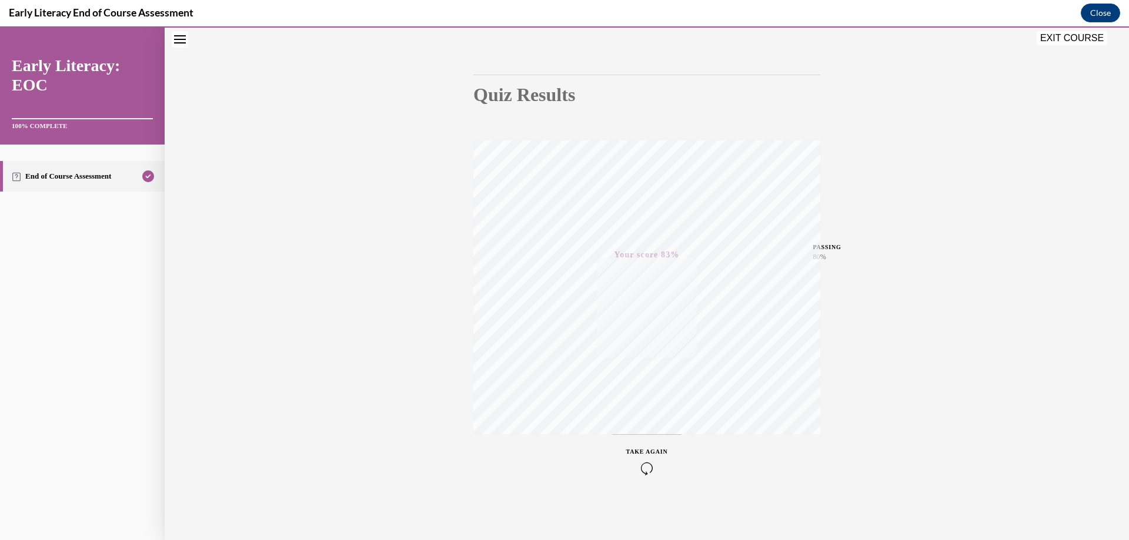
click at [1067, 41] on button "EXIT COURSE" at bounding box center [1071, 38] width 71 height 14
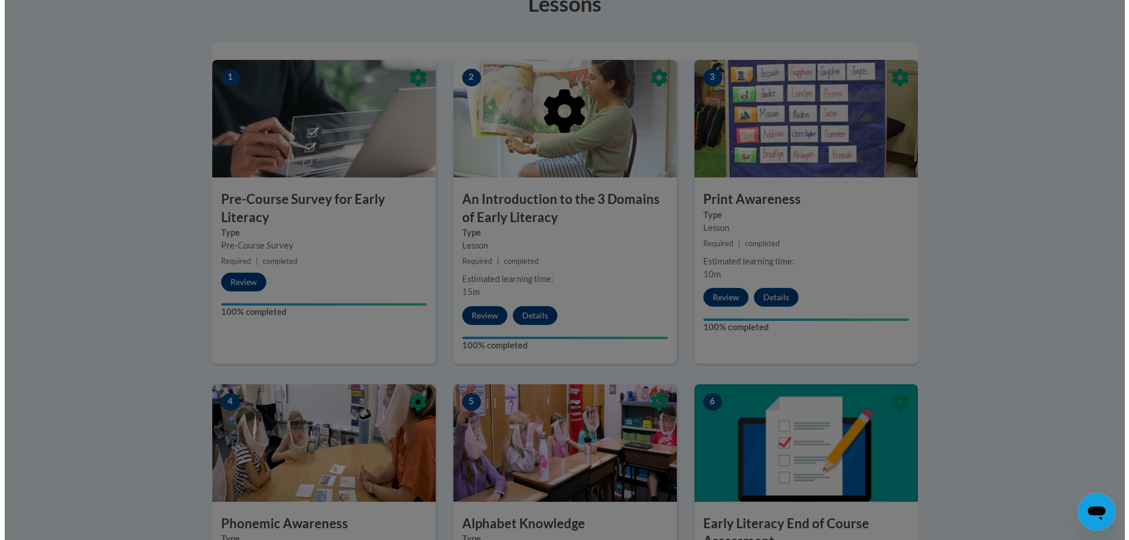
scroll to position [0, 0]
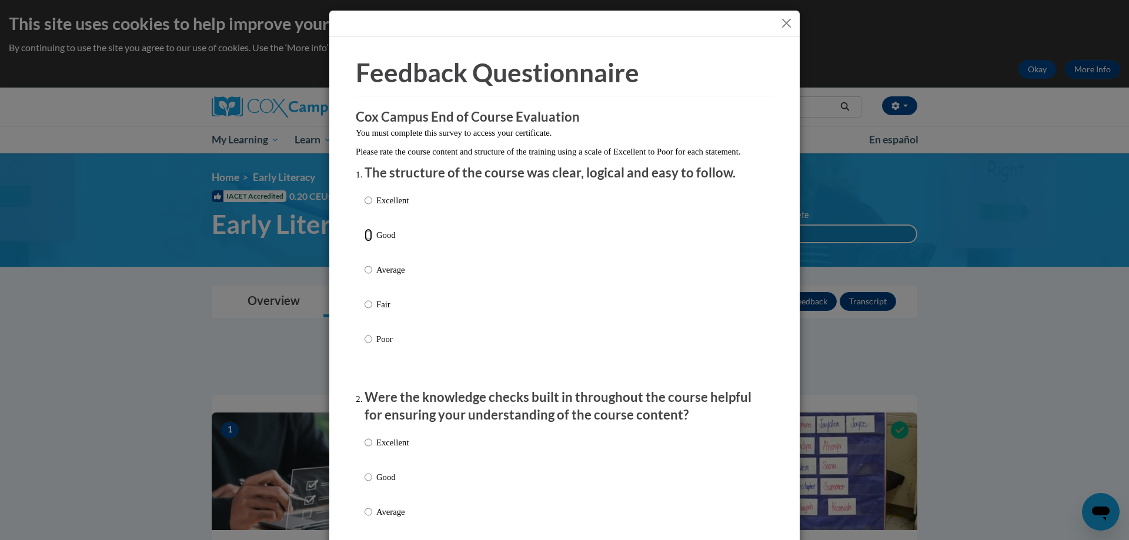
click at [364, 242] on input "Good" at bounding box center [368, 235] width 8 height 13
radio input "true"
click at [364, 484] on input "Good" at bounding box center [368, 477] width 8 height 13
radio input "true"
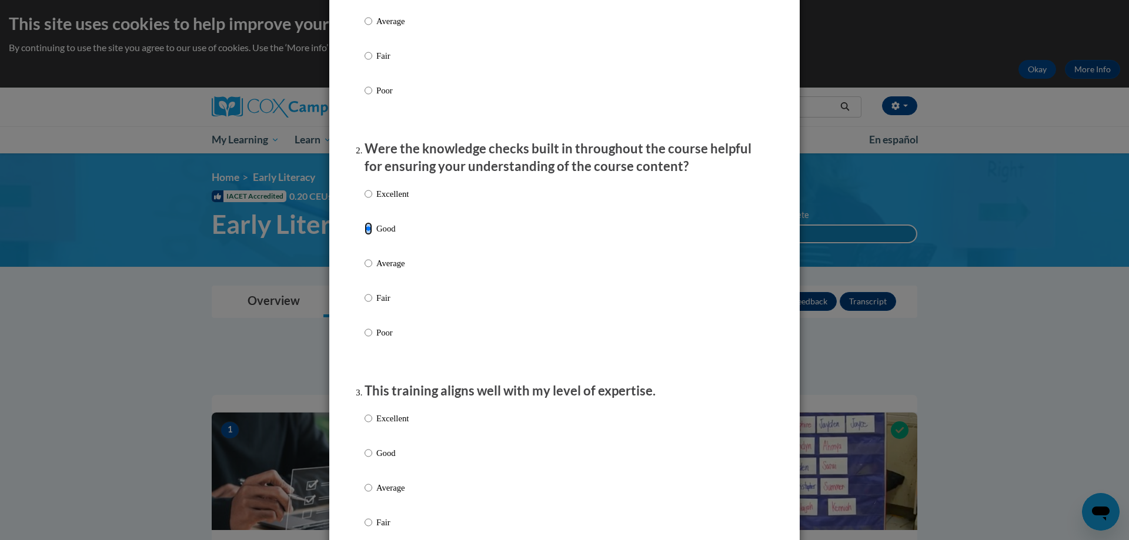
scroll to position [470, 0]
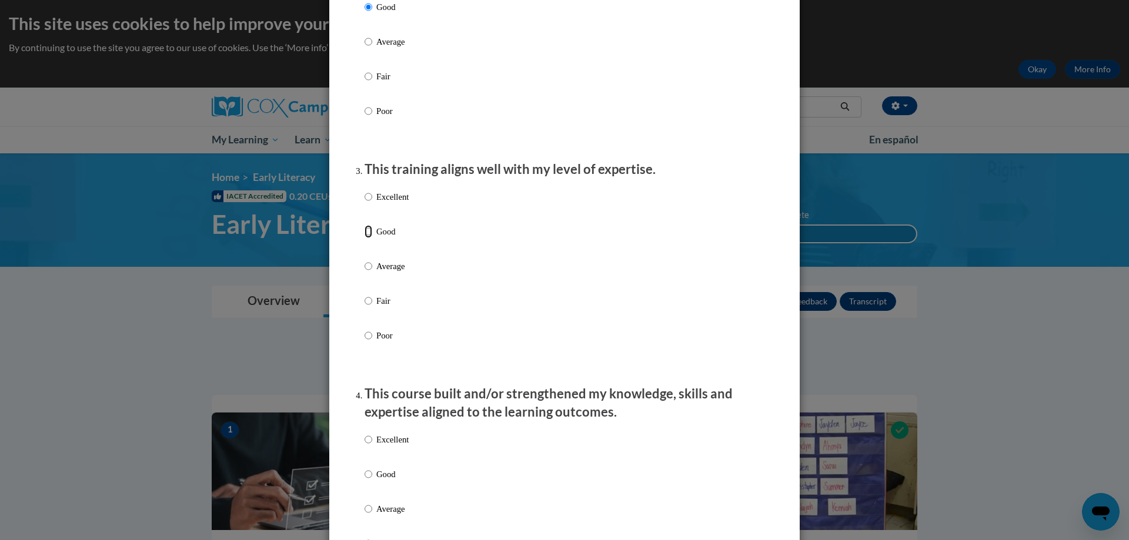
click at [364, 238] on input "Good" at bounding box center [368, 231] width 8 height 13
radio input "true"
click at [364, 481] on input "Good" at bounding box center [368, 474] width 8 height 13
radio input "true"
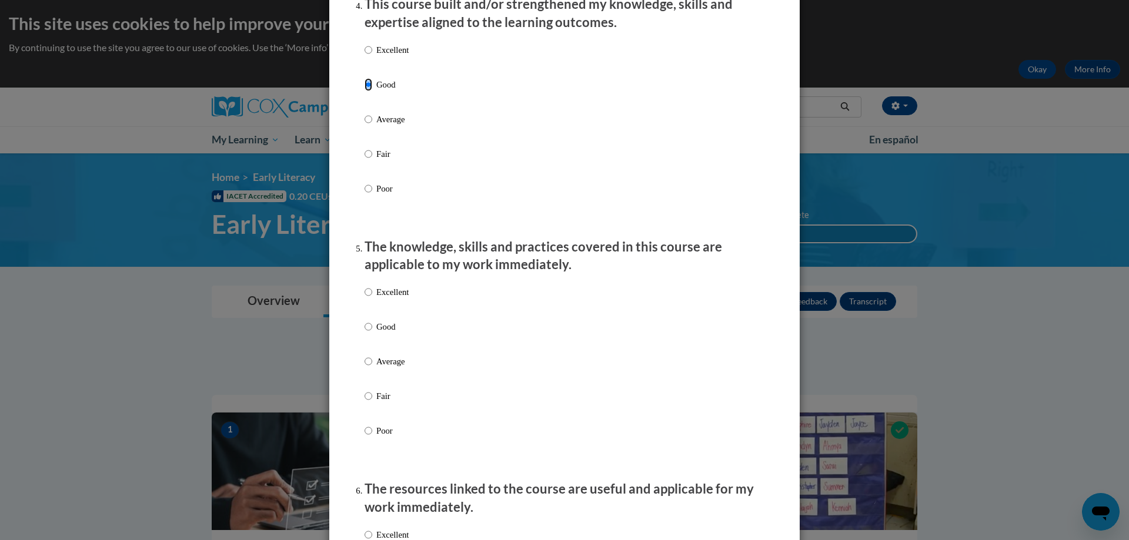
scroll to position [882, 0]
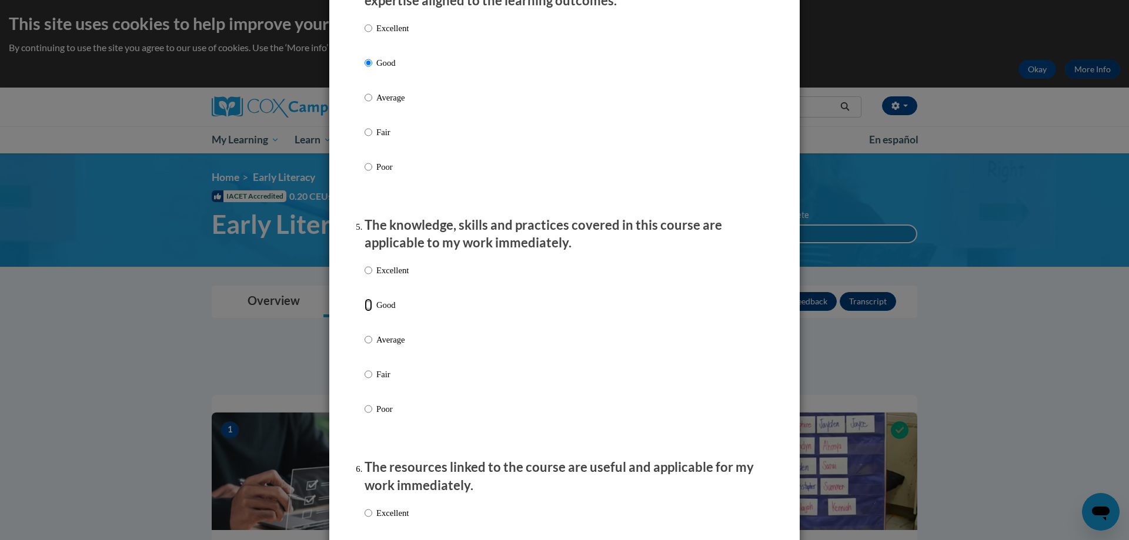
click at [364, 312] on input "Good" at bounding box center [368, 305] width 8 height 13
radio input "true"
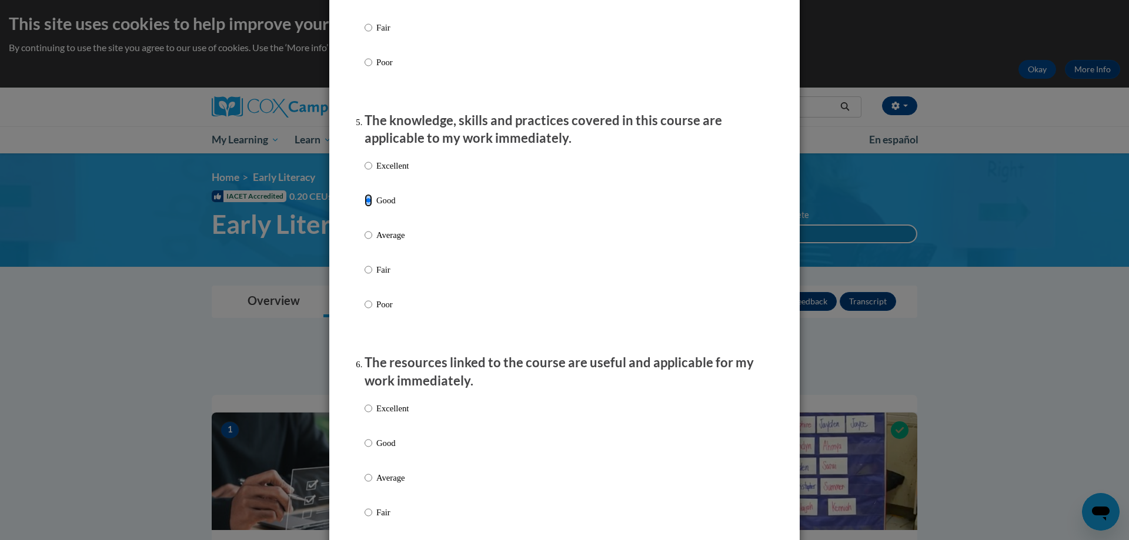
scroll to position [1176, 0]
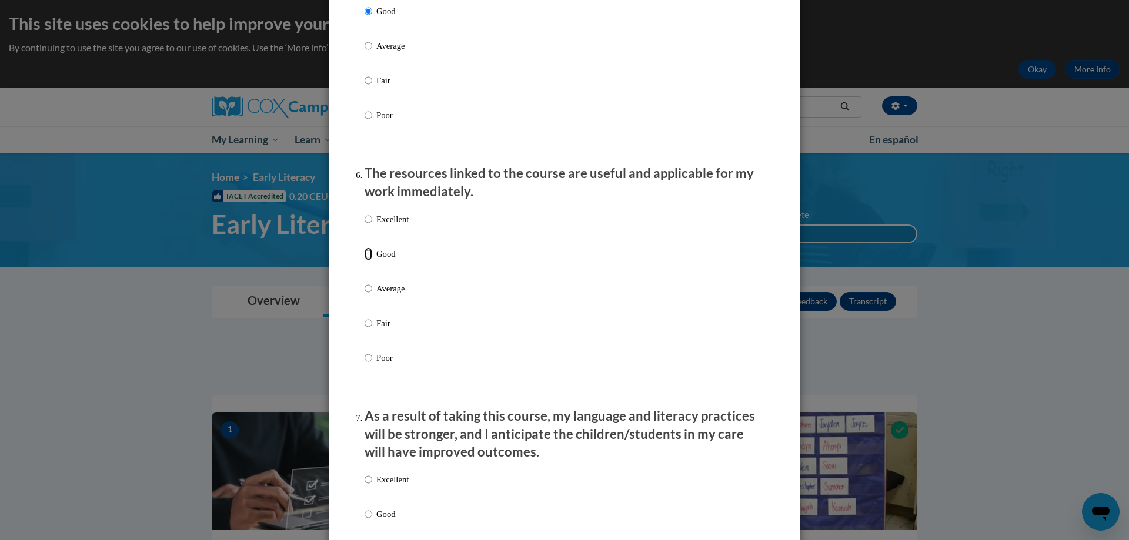
click at [364, 260] on input "Good" at bounding box center [368, 253] width 8 height 13
radio input "true"
click at [364, 521] on input "Good" at bounding box center [368, 514] width 8 height 13
radio input "true"
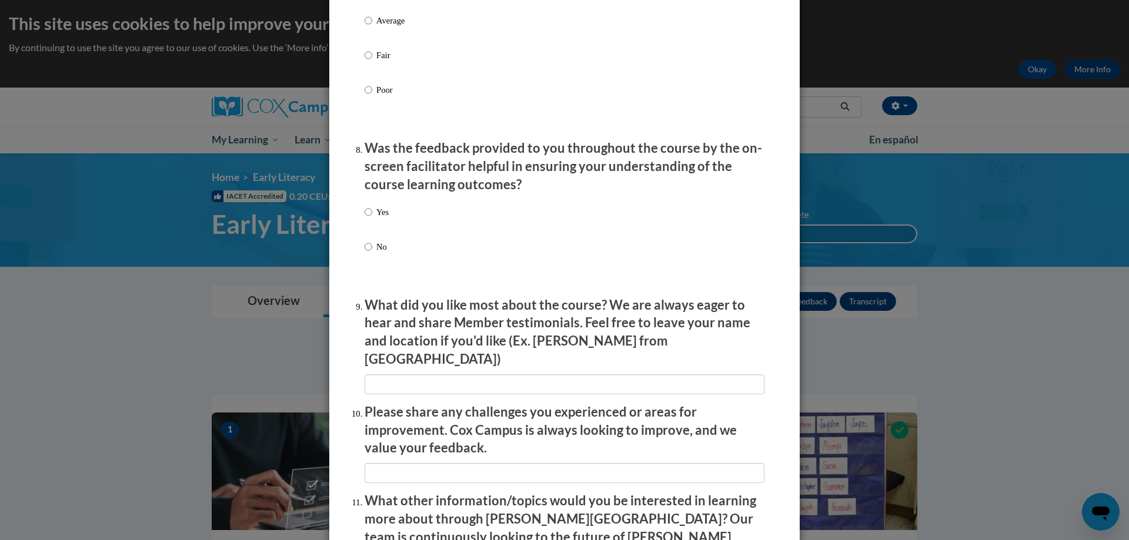
scroll to position [1705, 0]
click at [365, 218] on input "Yes" at bounding box center [368, 211] width 8 height 13
radio input "true"
click at [378, 378] on input "textbox" at bounding box center [564, 384] width 400 height 20
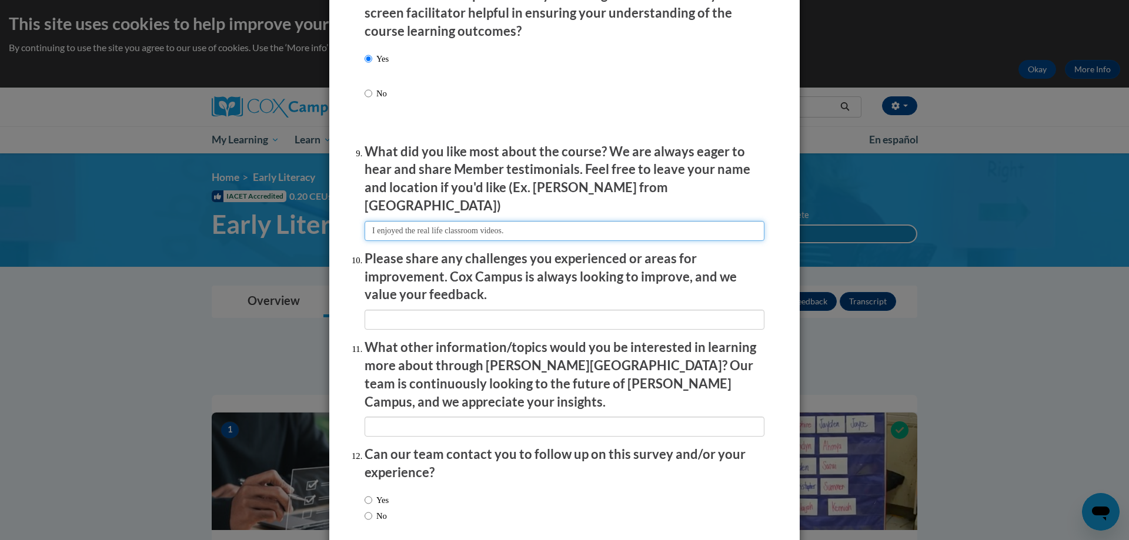
scroll to position [1902, 0]
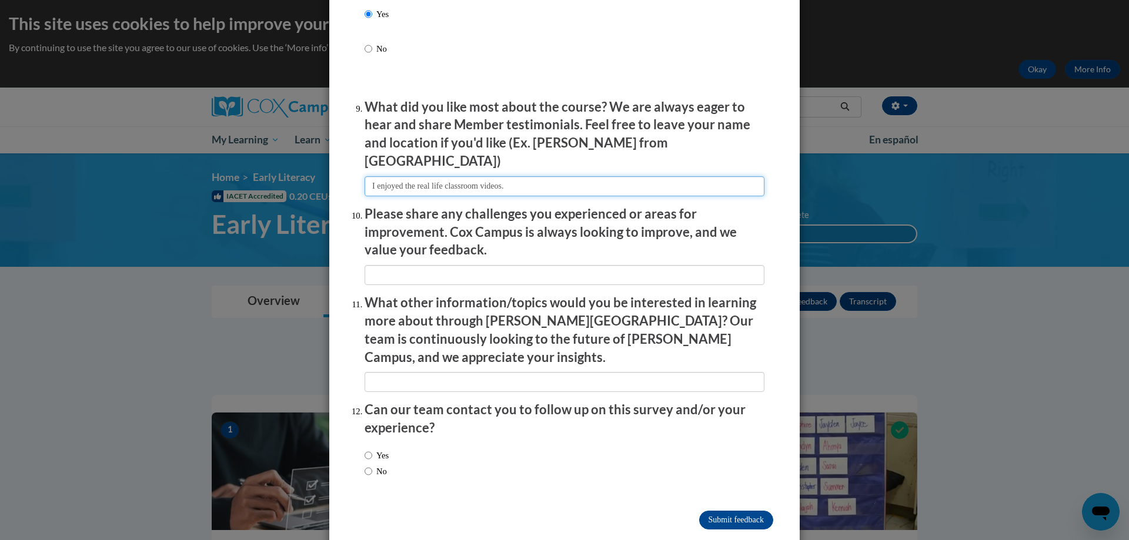
type input "I enjoyed the real life classroom videos."
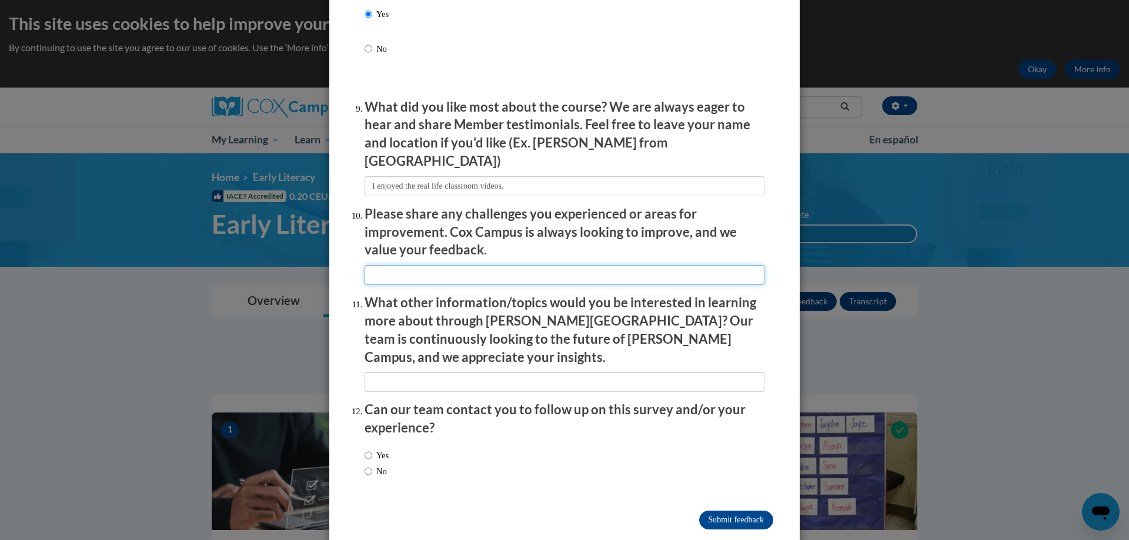
click at [468, 265] on input "textbox" at bounding box center [564, 275] width 400 height 20
type input "Behavior concerns for children with specific concerns."
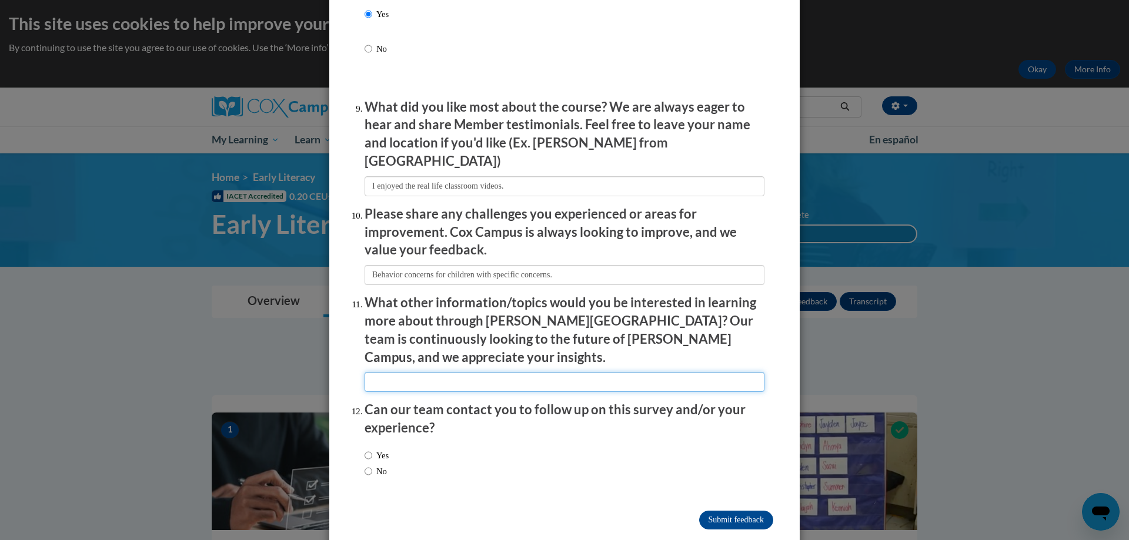
click at [412, 372] on input "textbox" at bounding box center [564, 382] width 400 height 20
type input "none at this time."
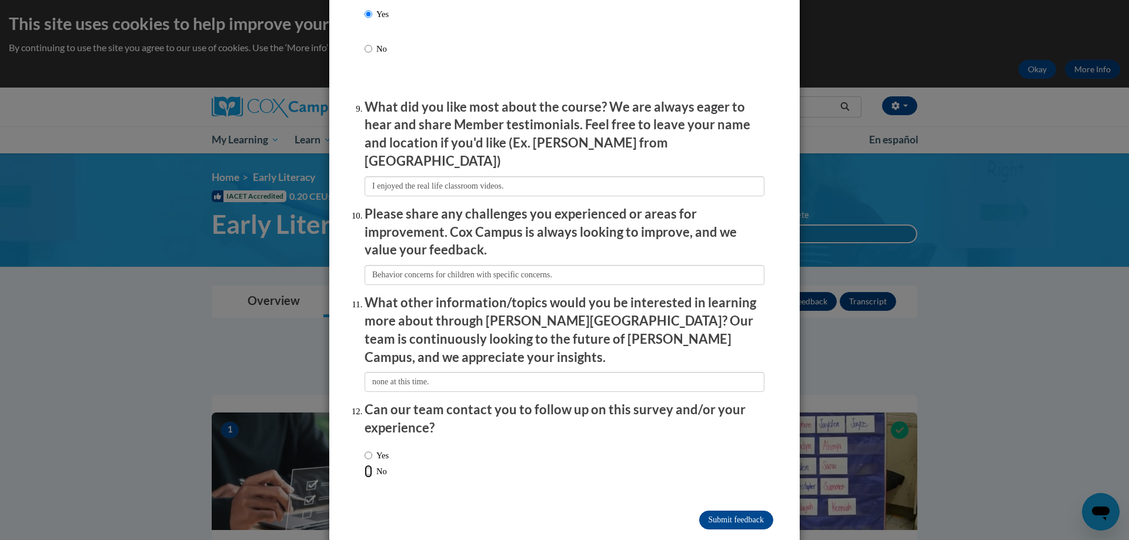
click at [364, 465] on input "No" at bounding box center [368, 471] width 8 height 13
radio input "true"
click at [738, 511] on input "Submit feedback" at bounding box center [736, 520] width 74 height 19
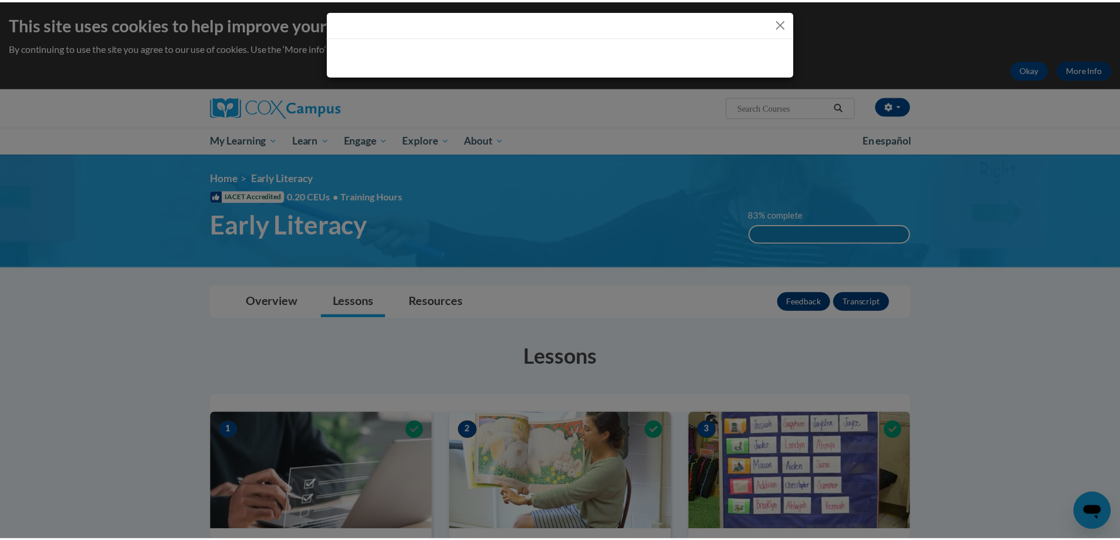
scroll to position [0, 0]
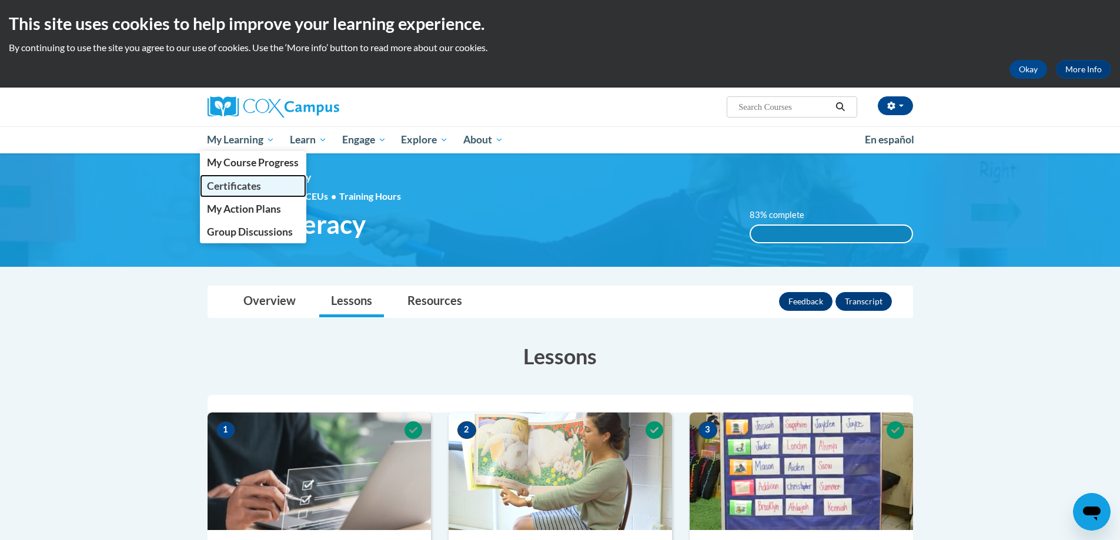
click at [245, 189] on span "Certificates" at bounding box center [234, 186] width 54 height 12
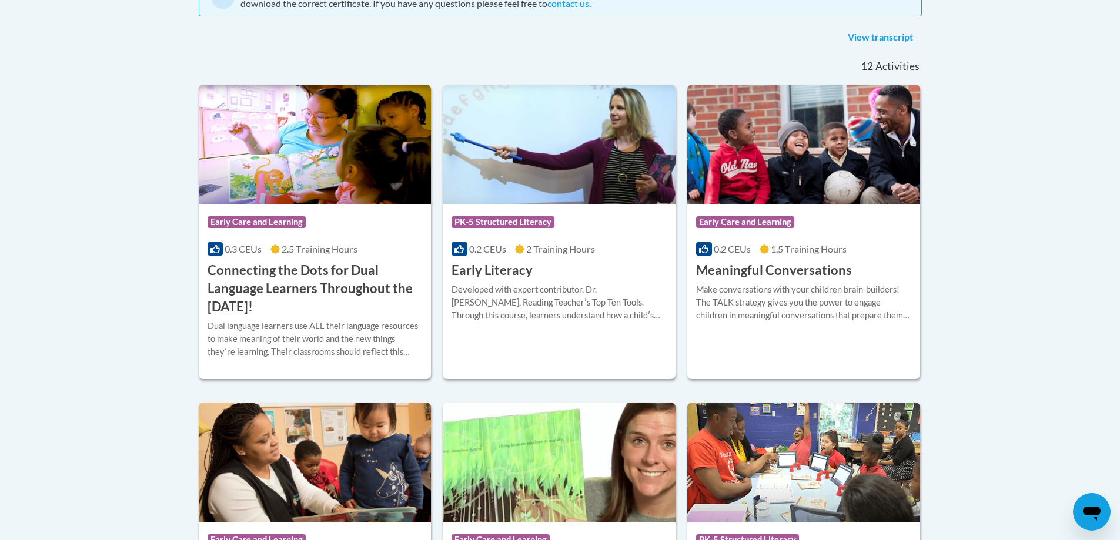
scroll to position [294, 0]
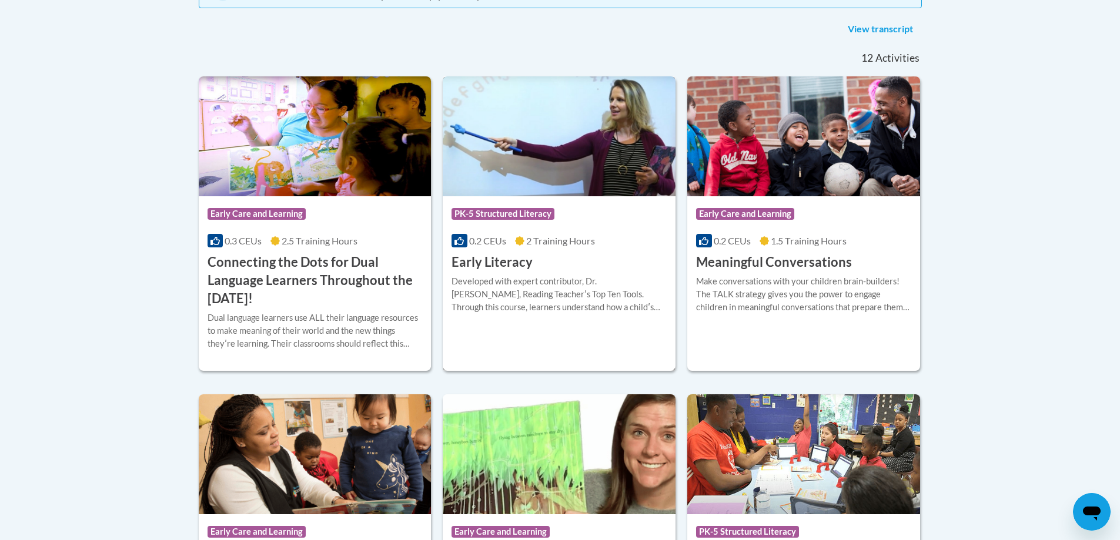
click at [542, 188] on img at bounding box center [559, 136] width 233 height 120
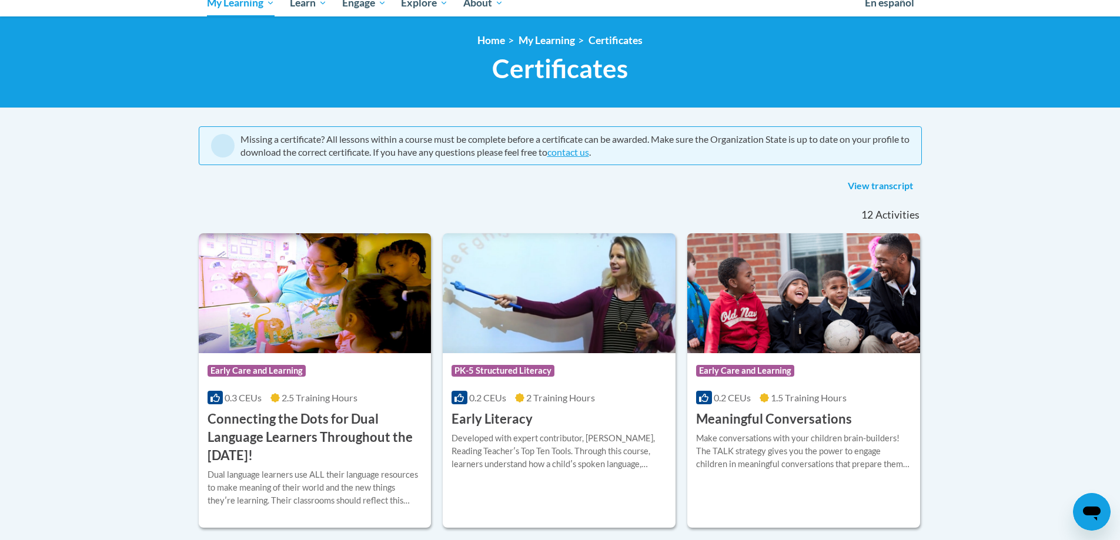
scroll to position [136, 0]
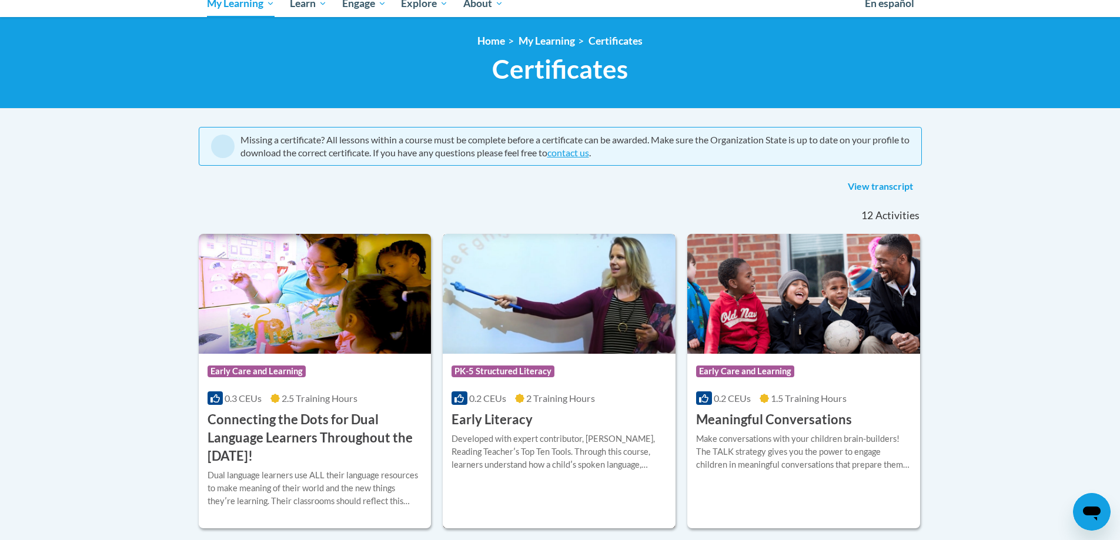
click at [504, 418] on h3 "Early Literacy" at bounding box center [491, 420] width 81 height 18
